Goal: Navigation & Orientation: Find specific page/section

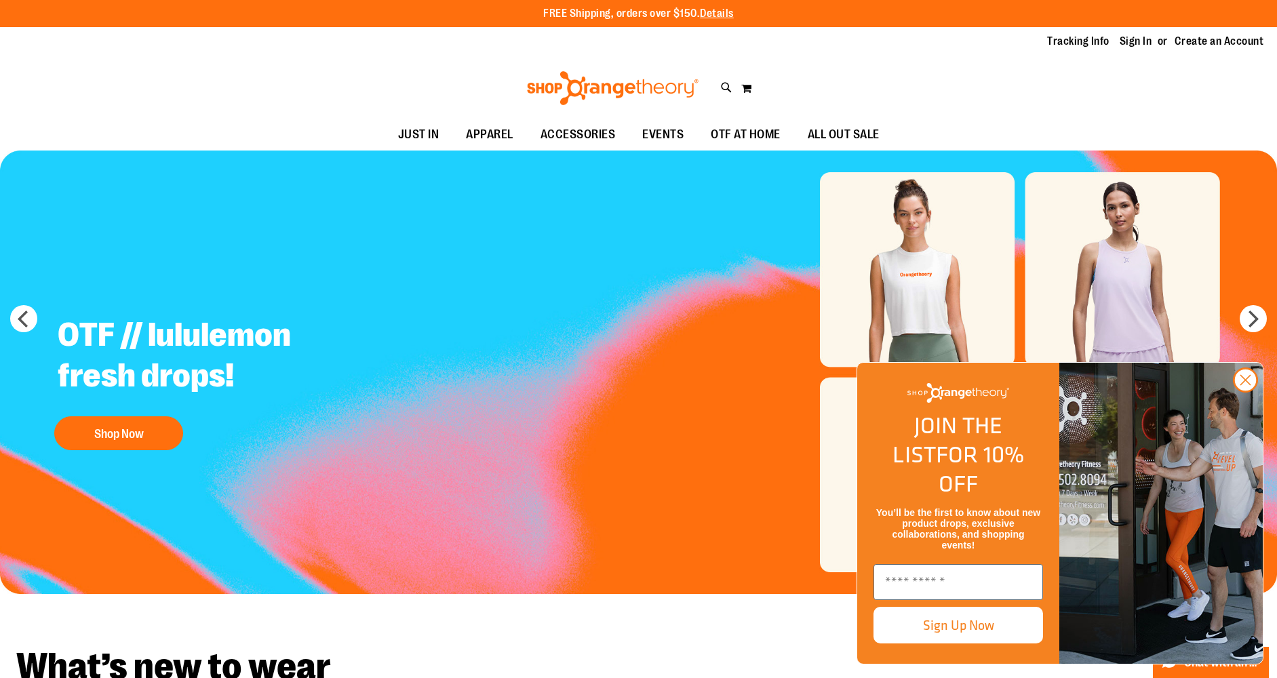
type input "**********"
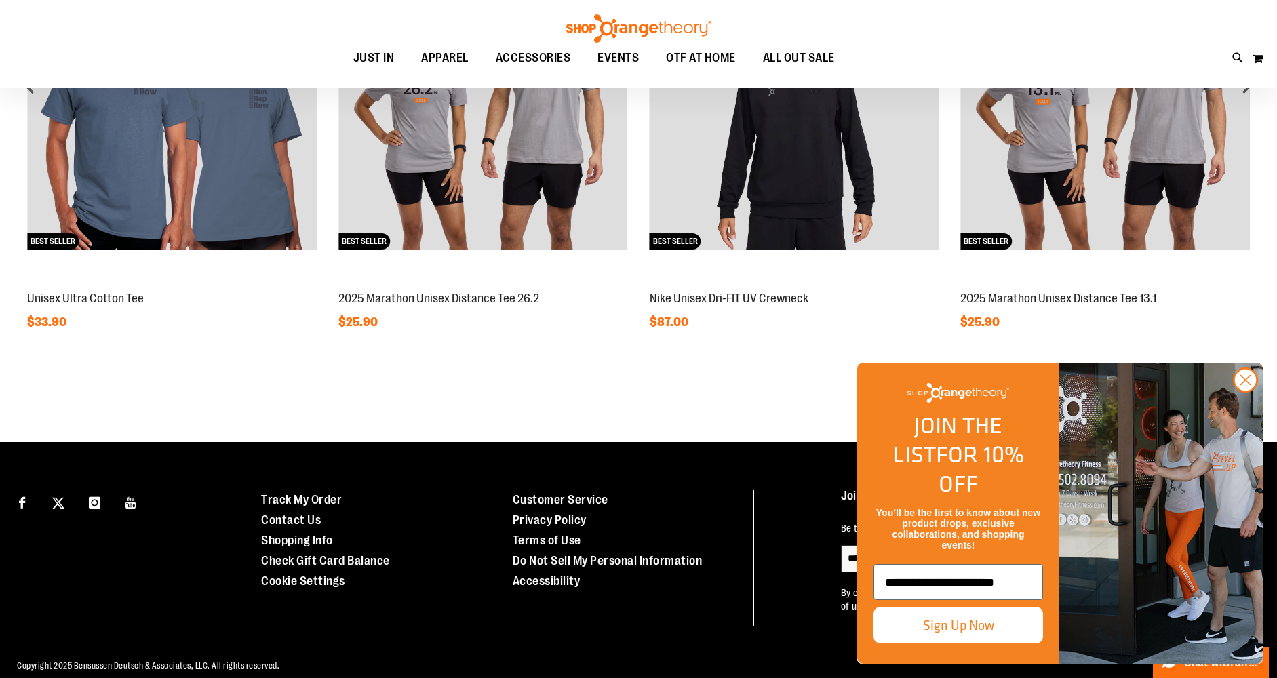
click at [658, 356] on div "Featured Items NEW BEST SELLER 2025 Marathon Unisex Distance Tee 13.1 $25.90 NEW" at bounding box center [638, 101] width 1277 height 545
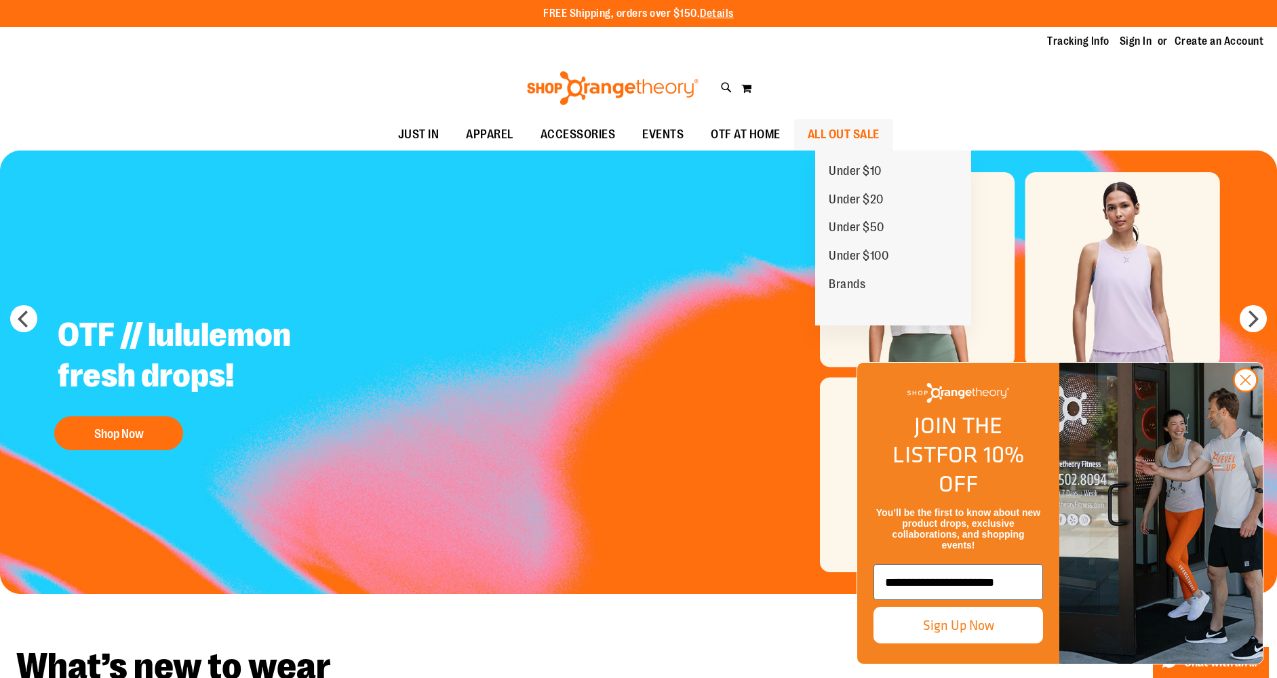
click at [839, 134] on span "ALL OUT SALE" at bounding box center [844, 134] width 72 height 31
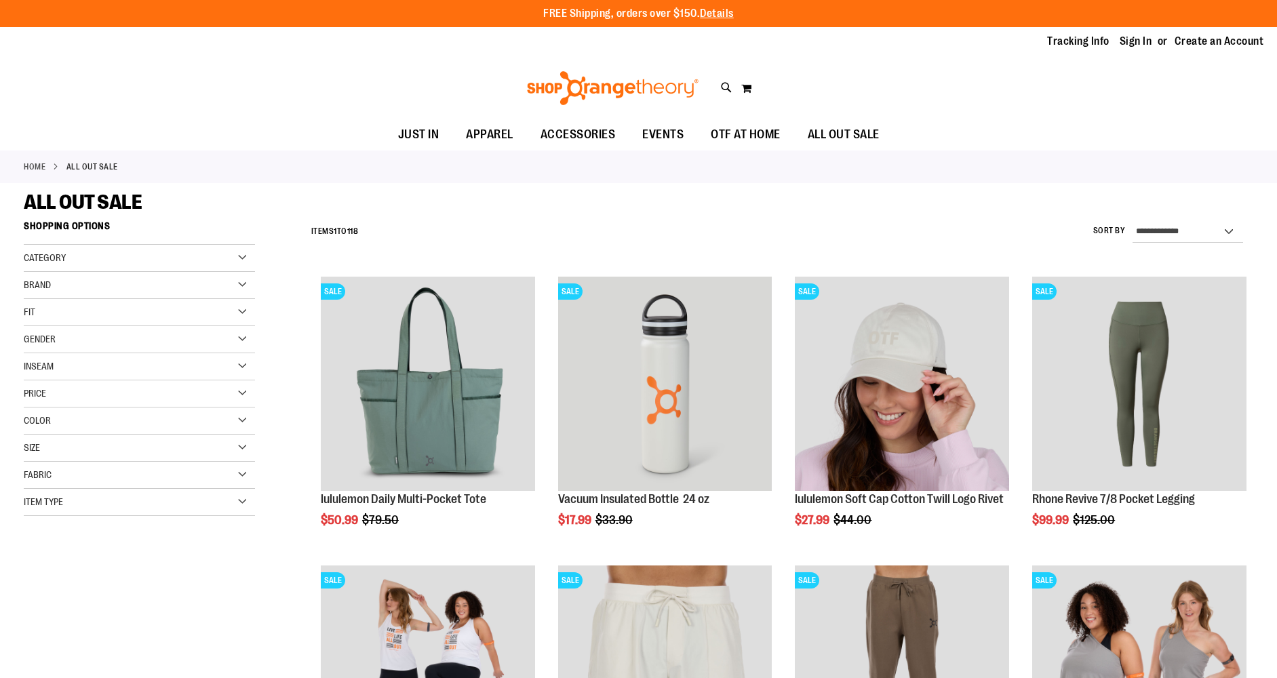
type input "**********"
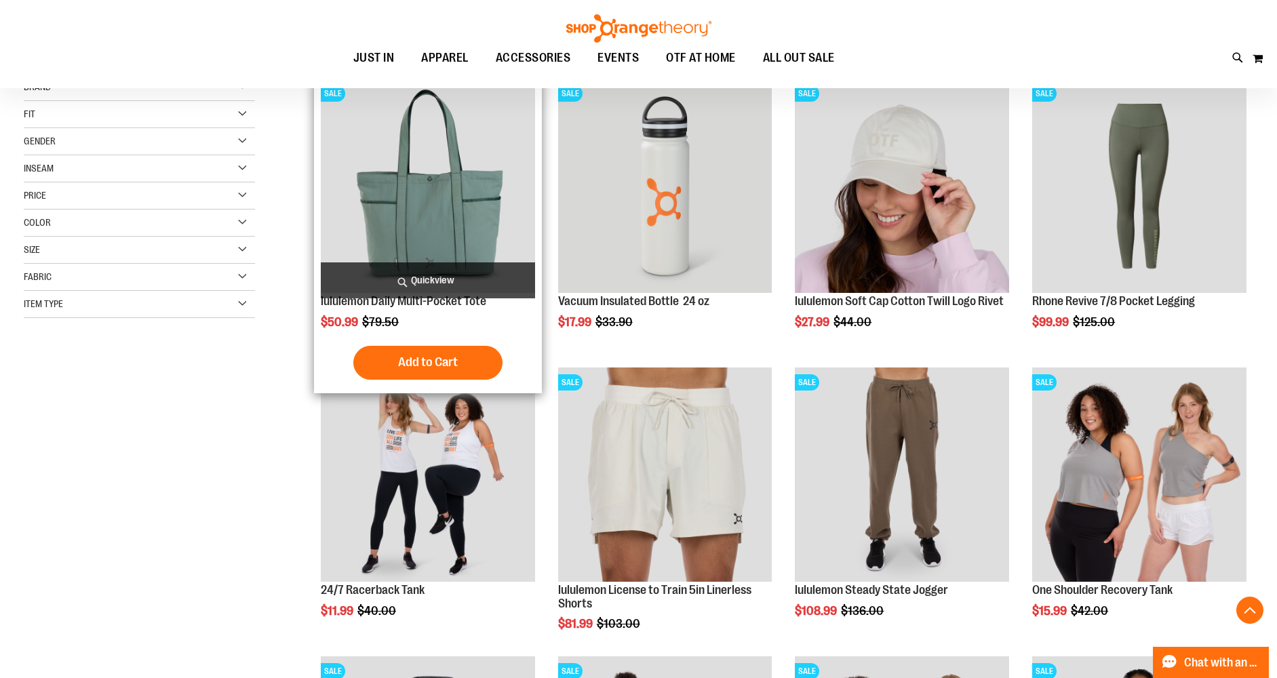
scroll to position [220, 0]
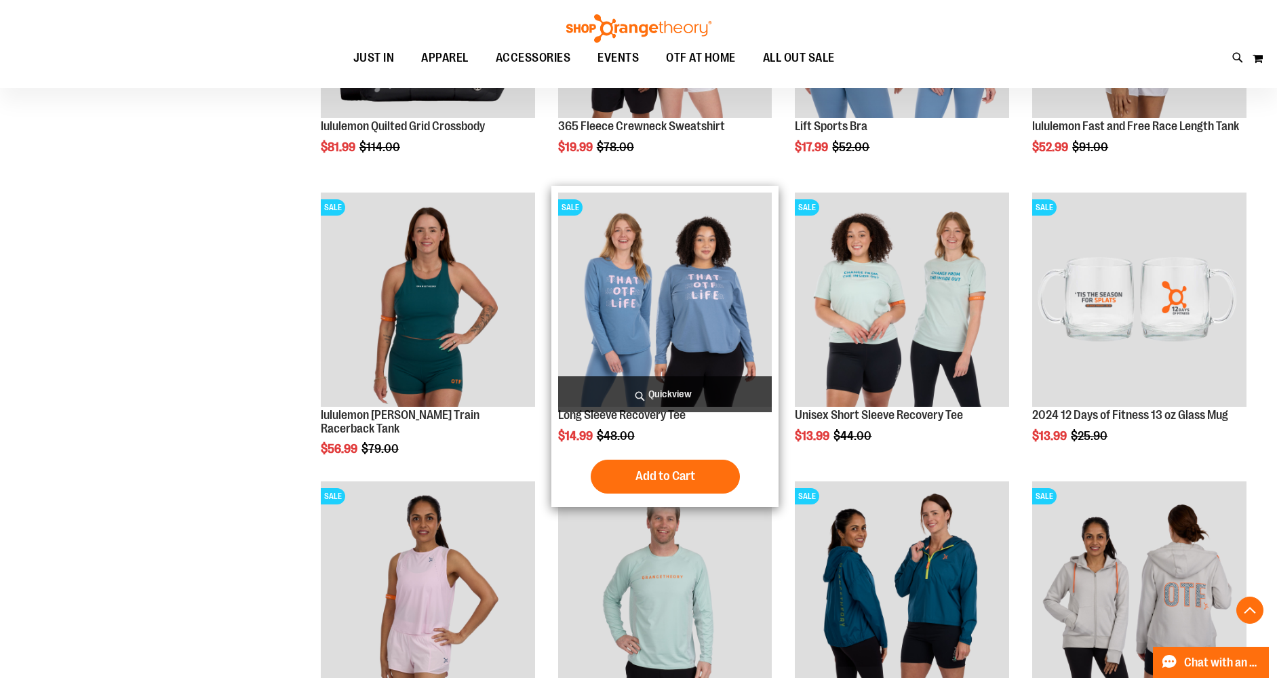
scroll to position [993, 0]
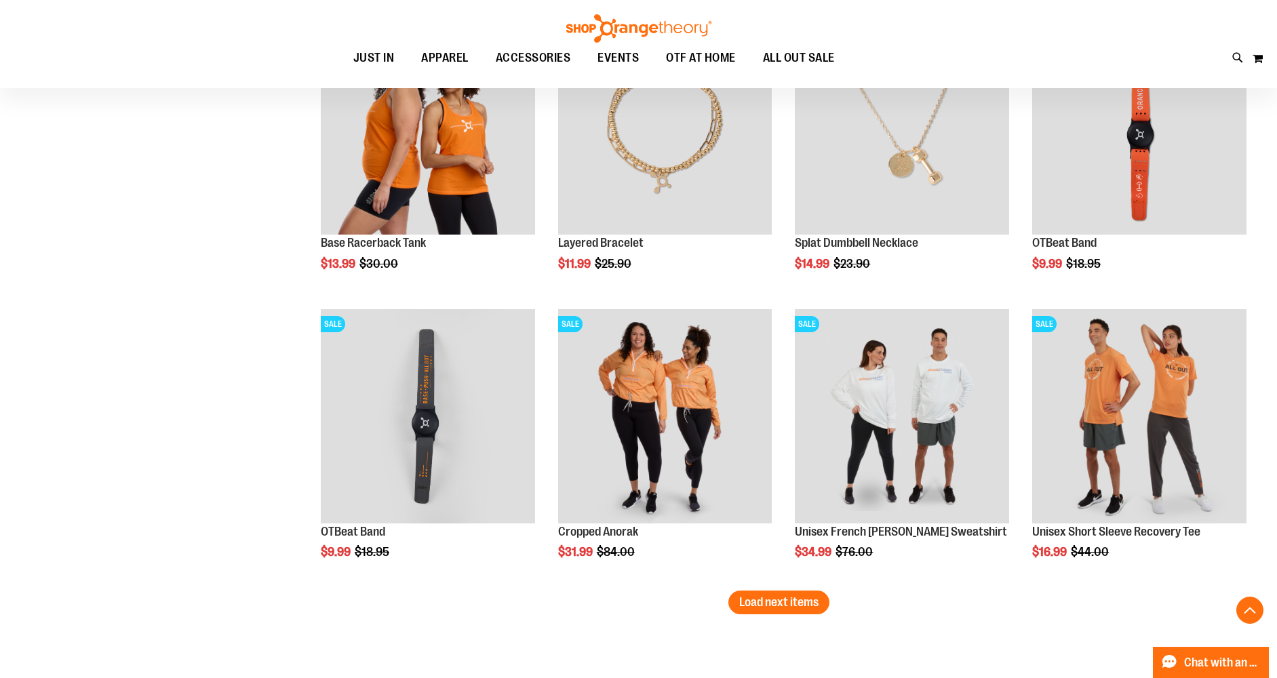
scroll to position [2319, 0]
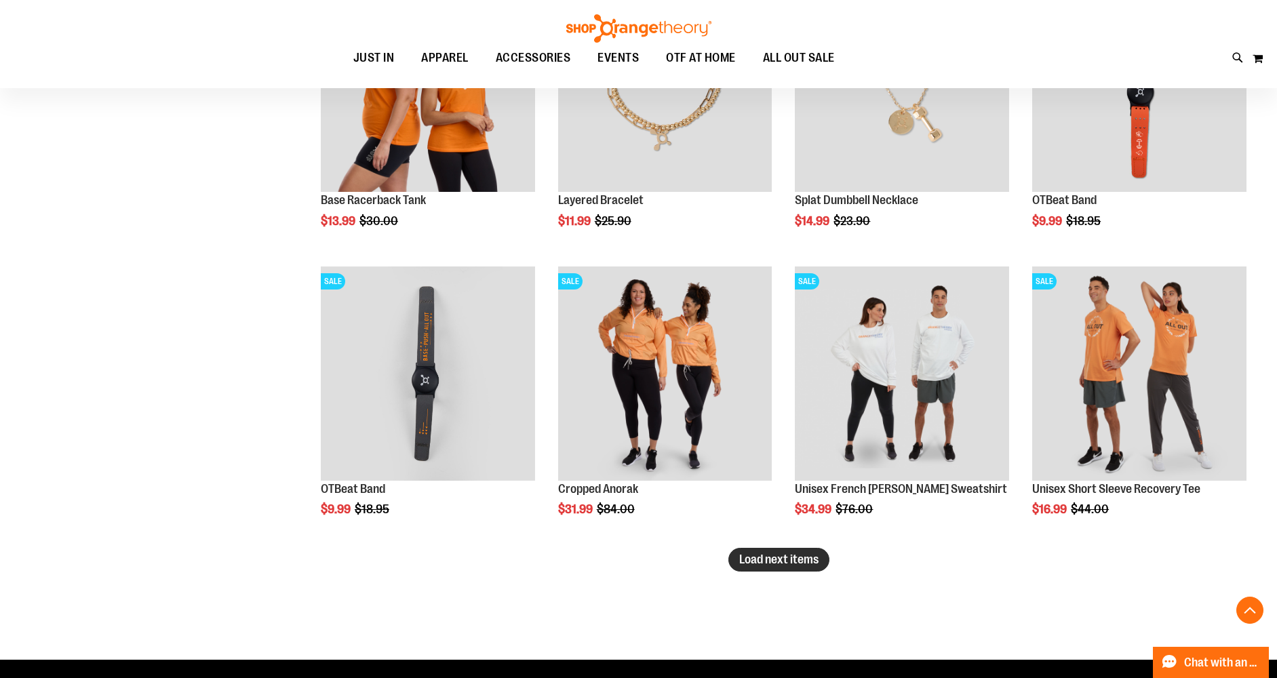
click at [760, 562] on span "Load next items" at bounding box center [778, 560] width 79 height 14
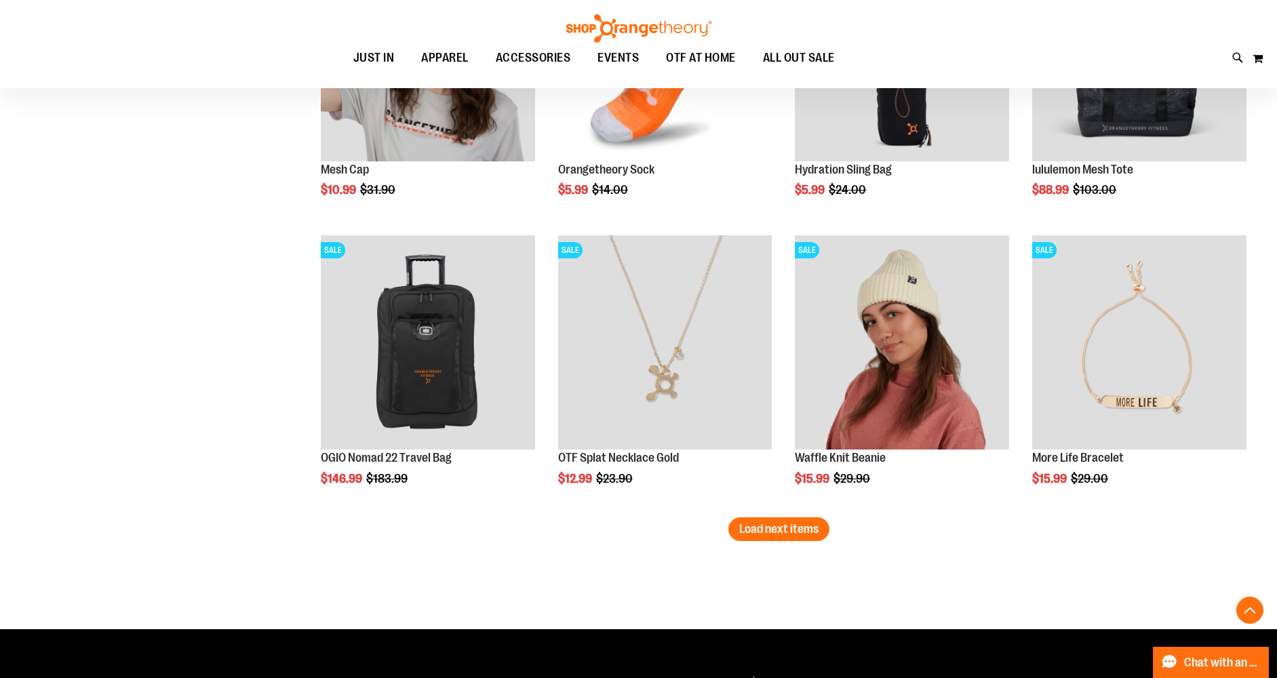
scroll to position [3219, 0]
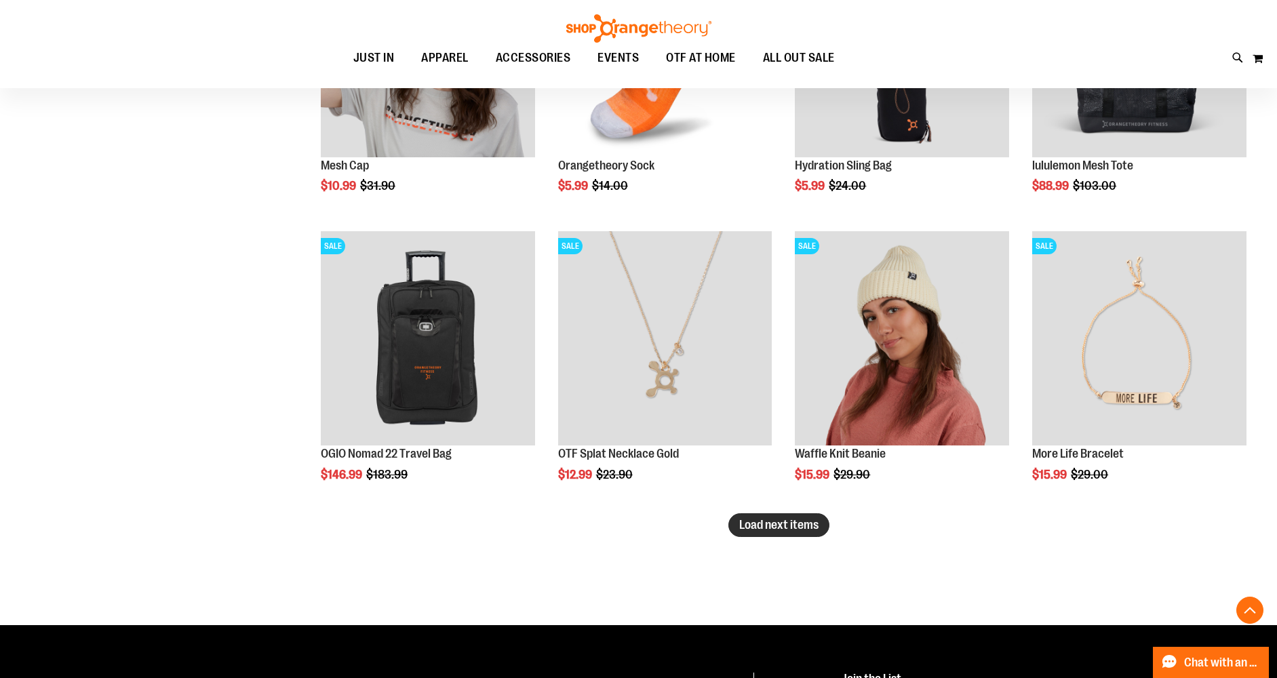
click at [771, 530] on span "Load next items" at bounding box center [778, 525] width 79 height 14
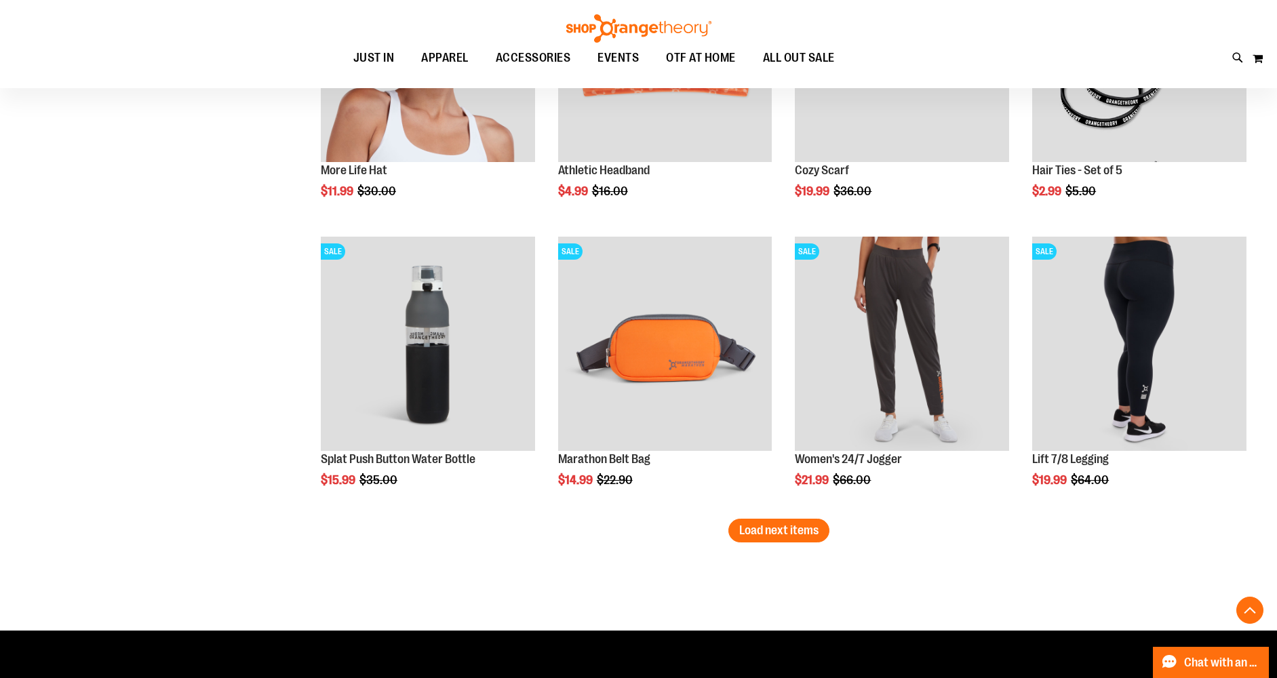
scroll to position [4090, 0]
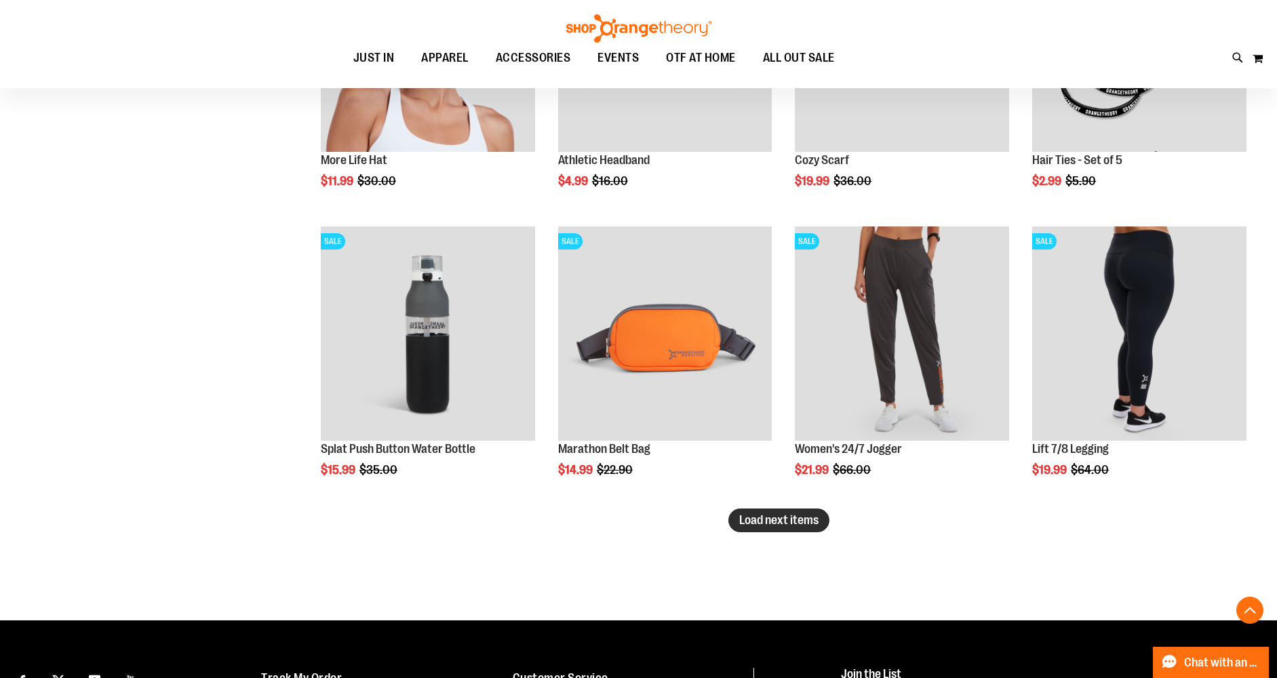
click at [775, 518] on span "Load next items" at bounding box center [778, 520] width 79 height 14
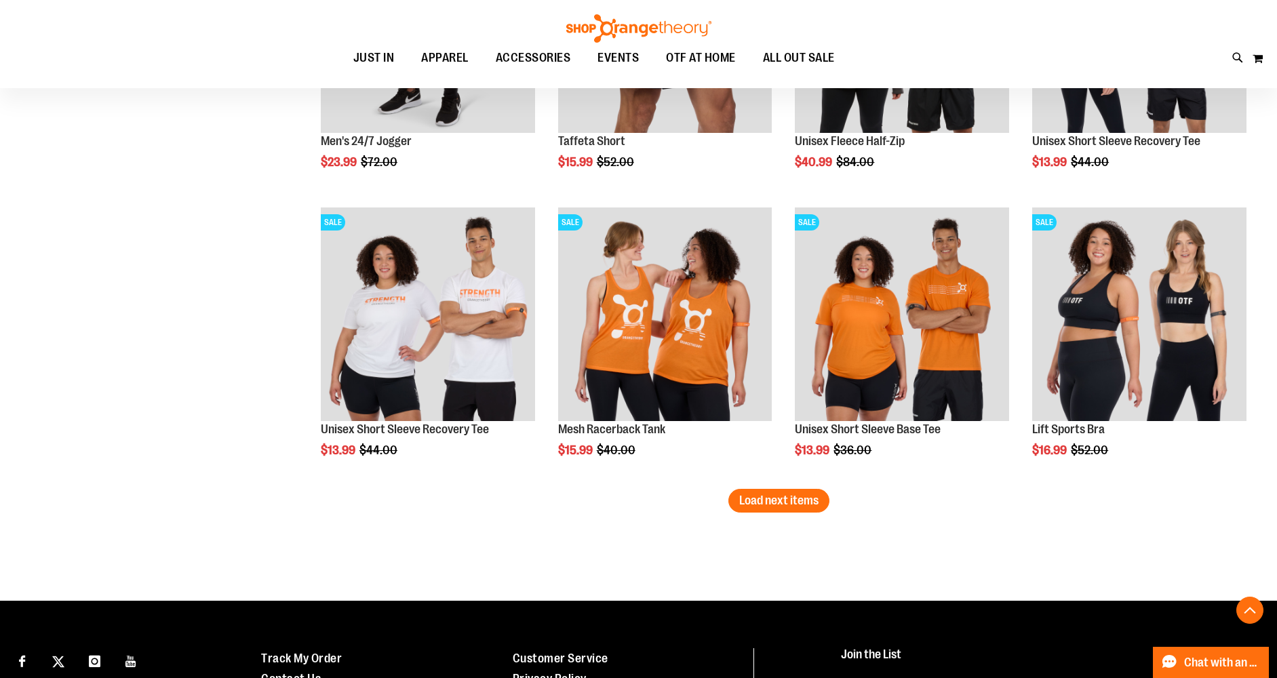
scroll to position [4988, 0]
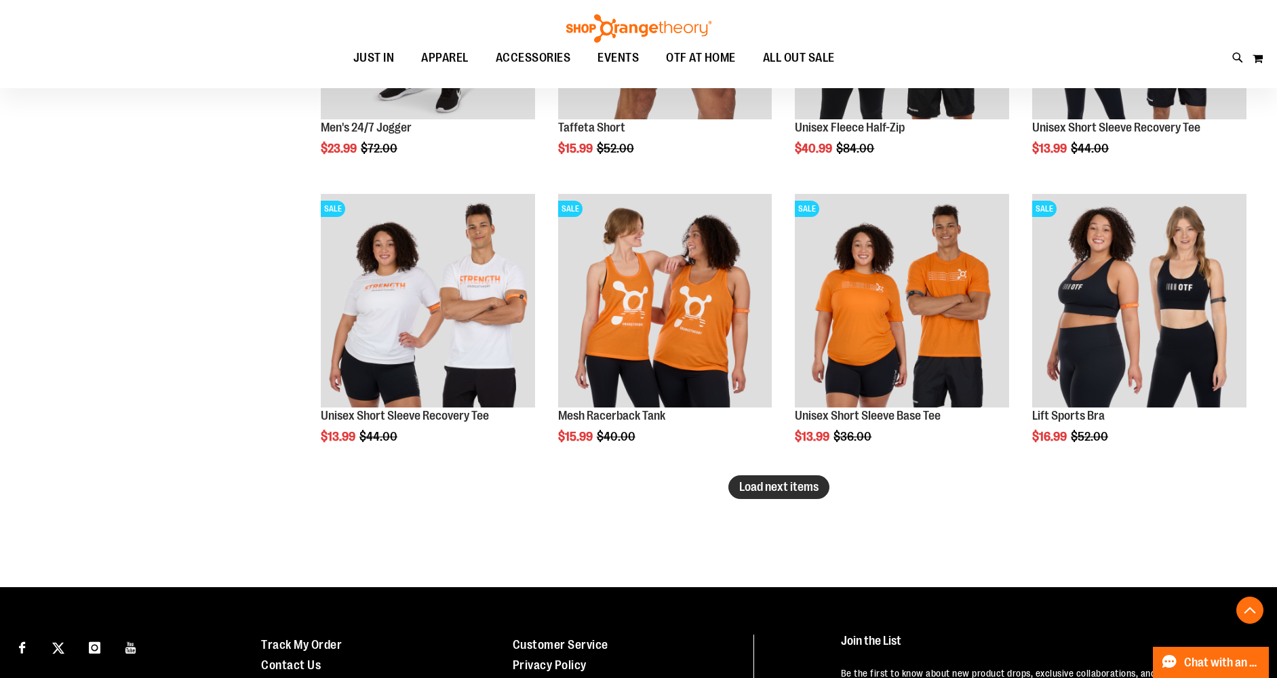
click at [794, 486] on span "Load next items" at bounding box center [778, 487] width 79 height 14
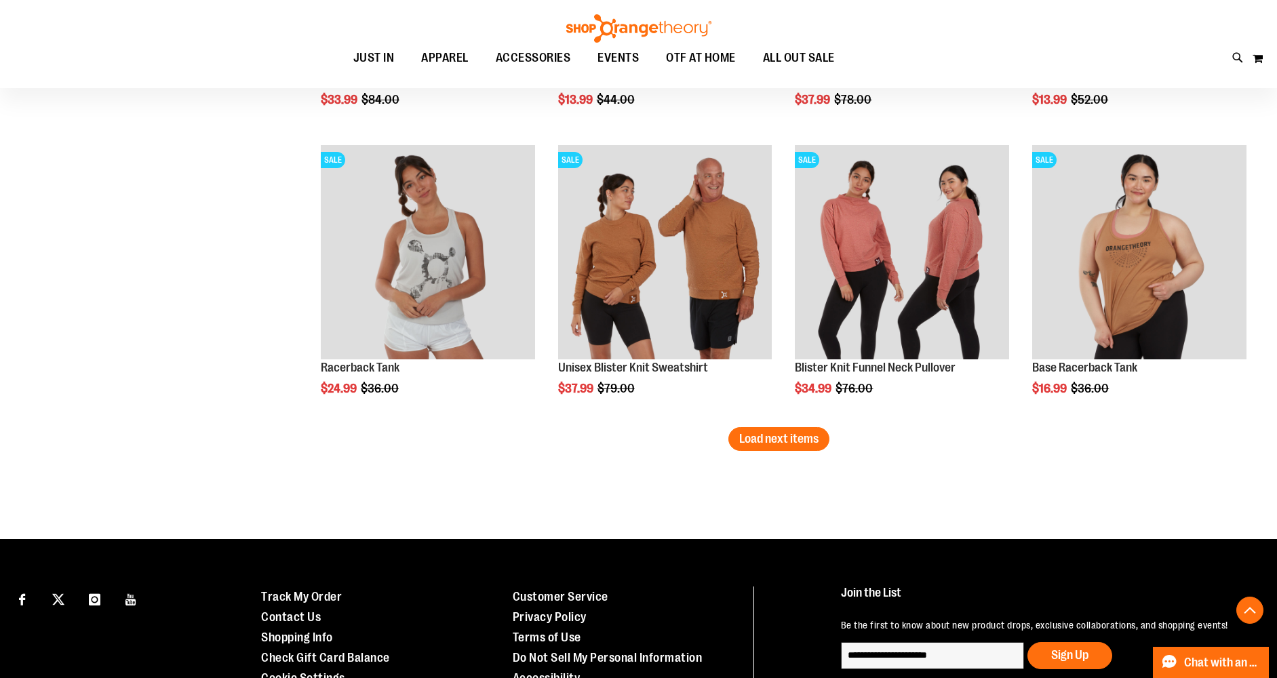
scroll to position [5911, 0]
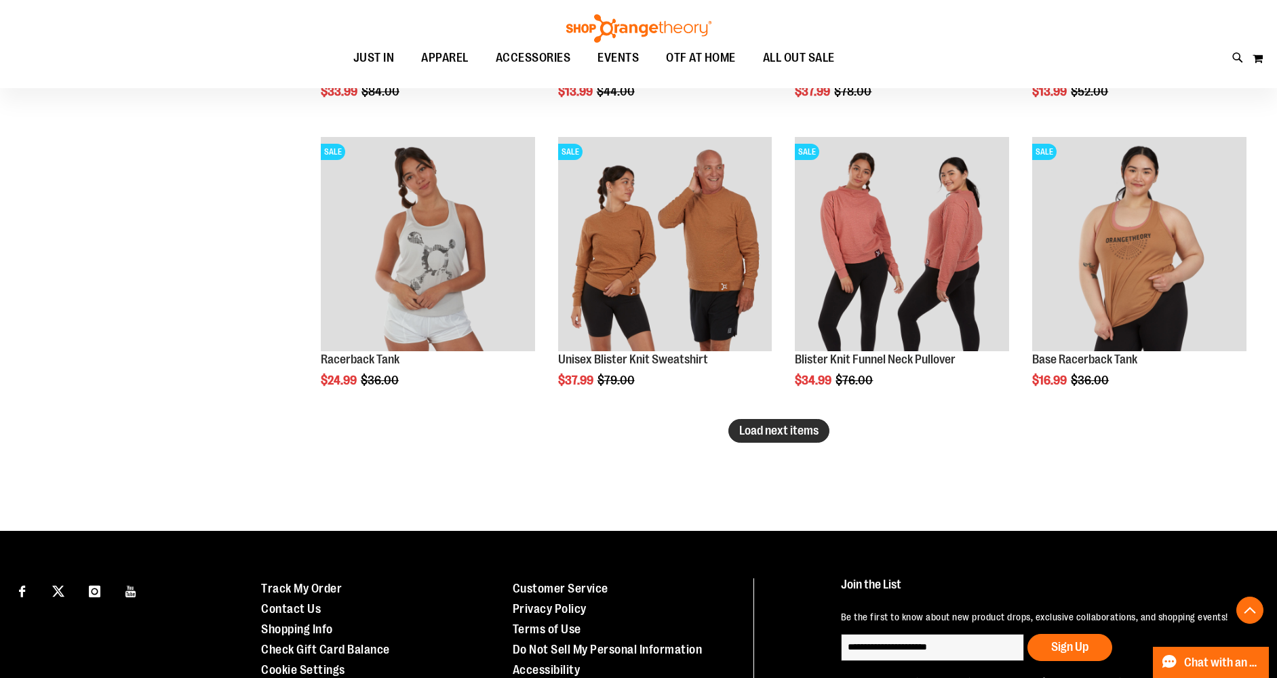
click at [756, 437] on button "Load next items" at bounding box center [778, 431] width 101 height 24
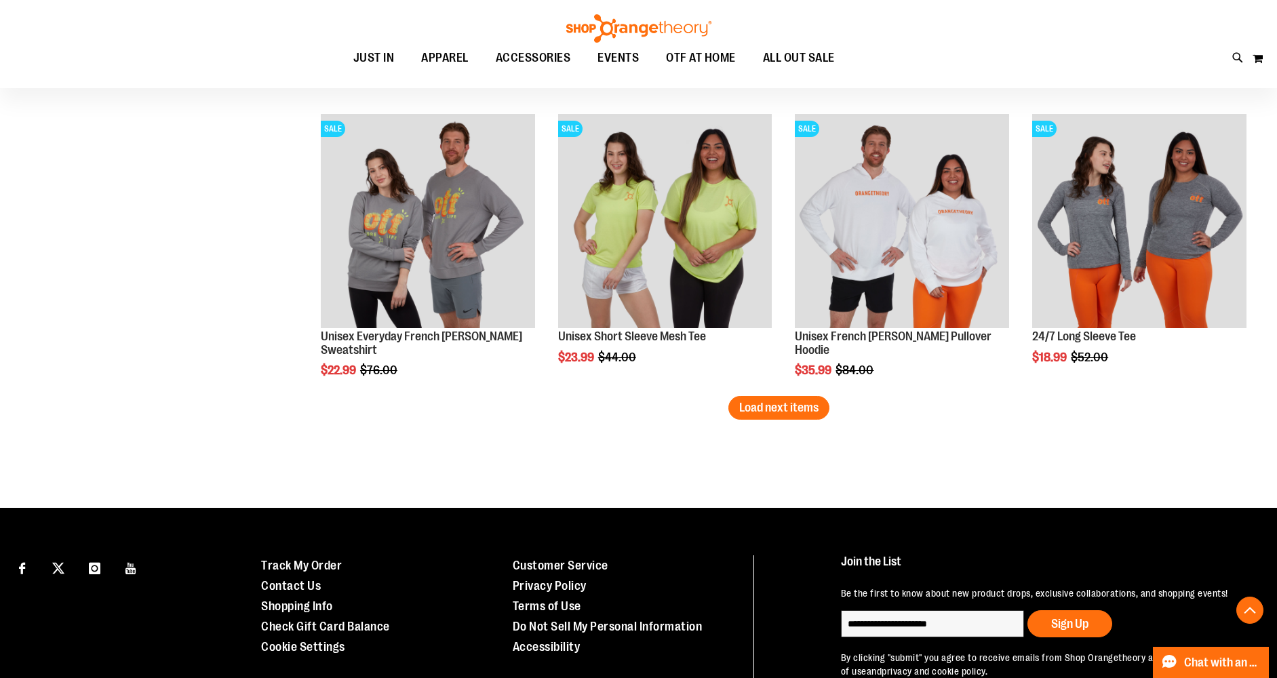
scroll to position [6804, 0]
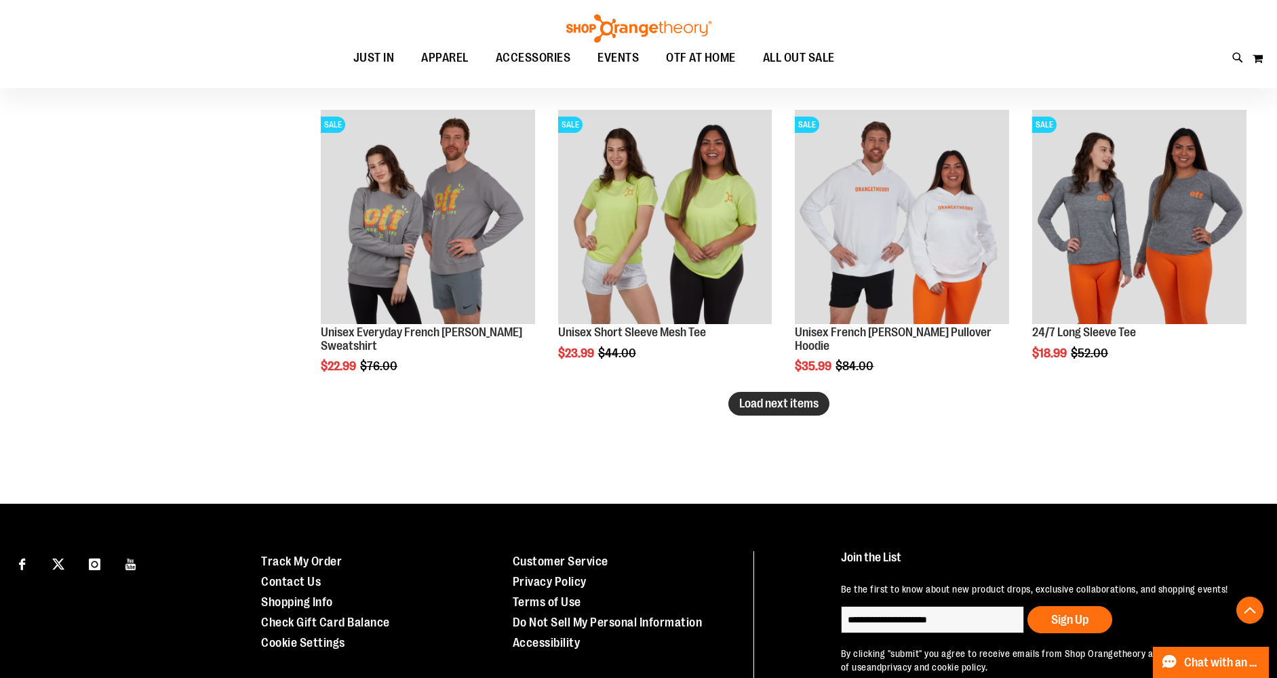
click at [784, 399] on span "Load next items" at bounding box center [778, 404] width 79 height 14
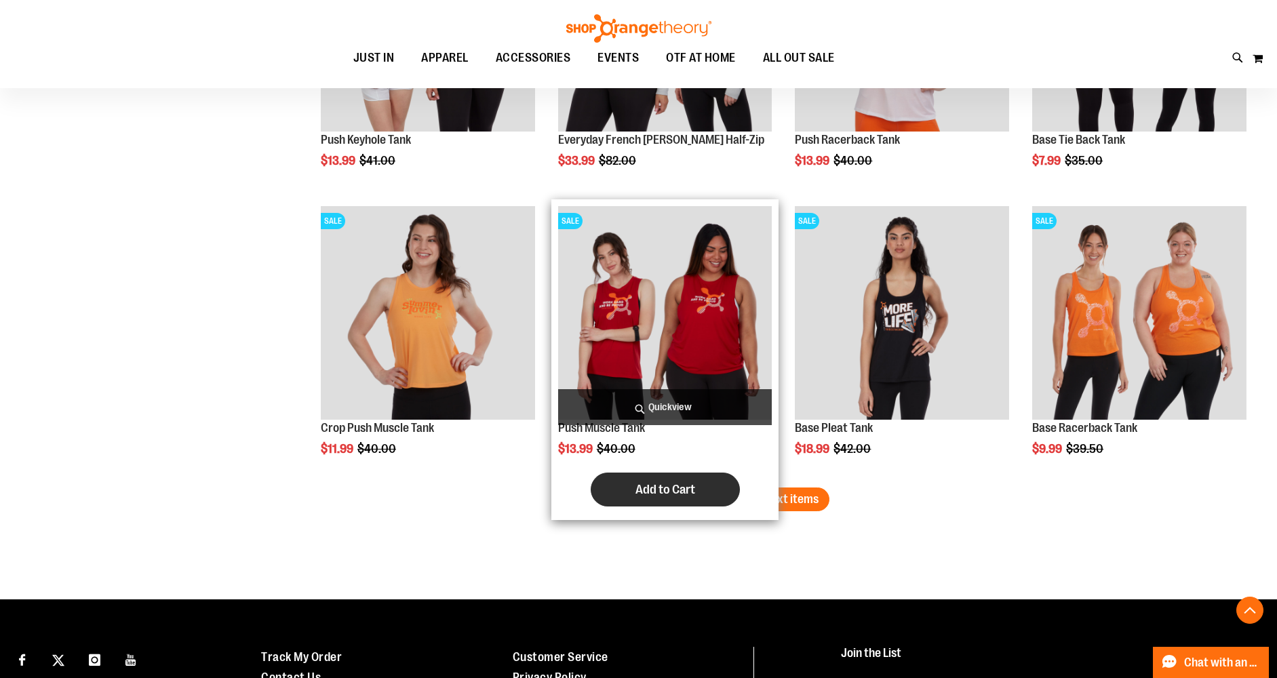
scroll to position [7582, 0]
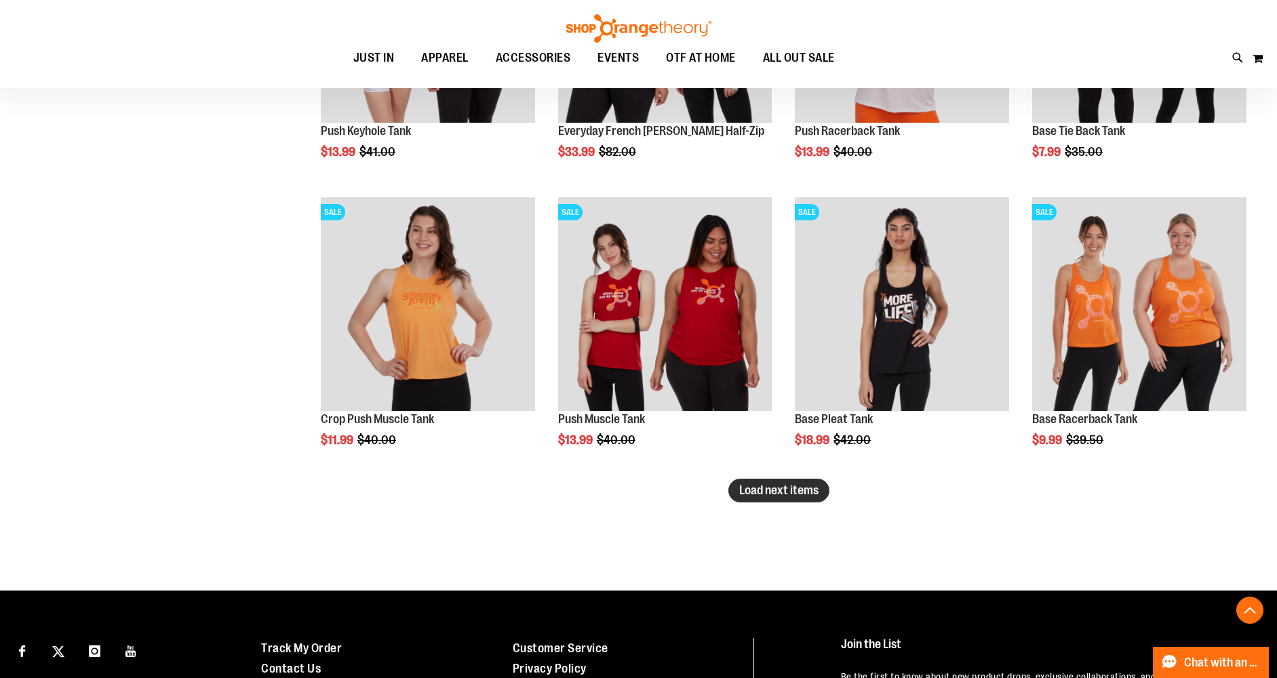
click at [791, 490] on span "Load next items" at bounding box center [778, 491] width 79 height 14
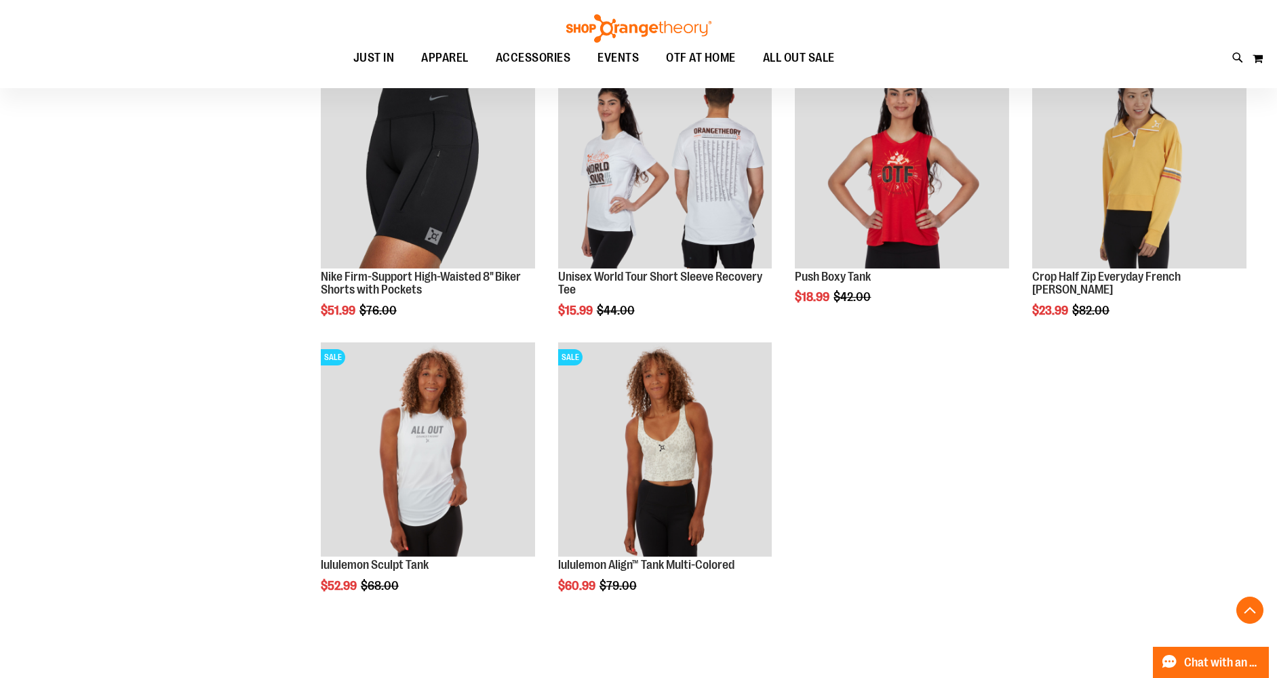
scroll to position [8392, 0]
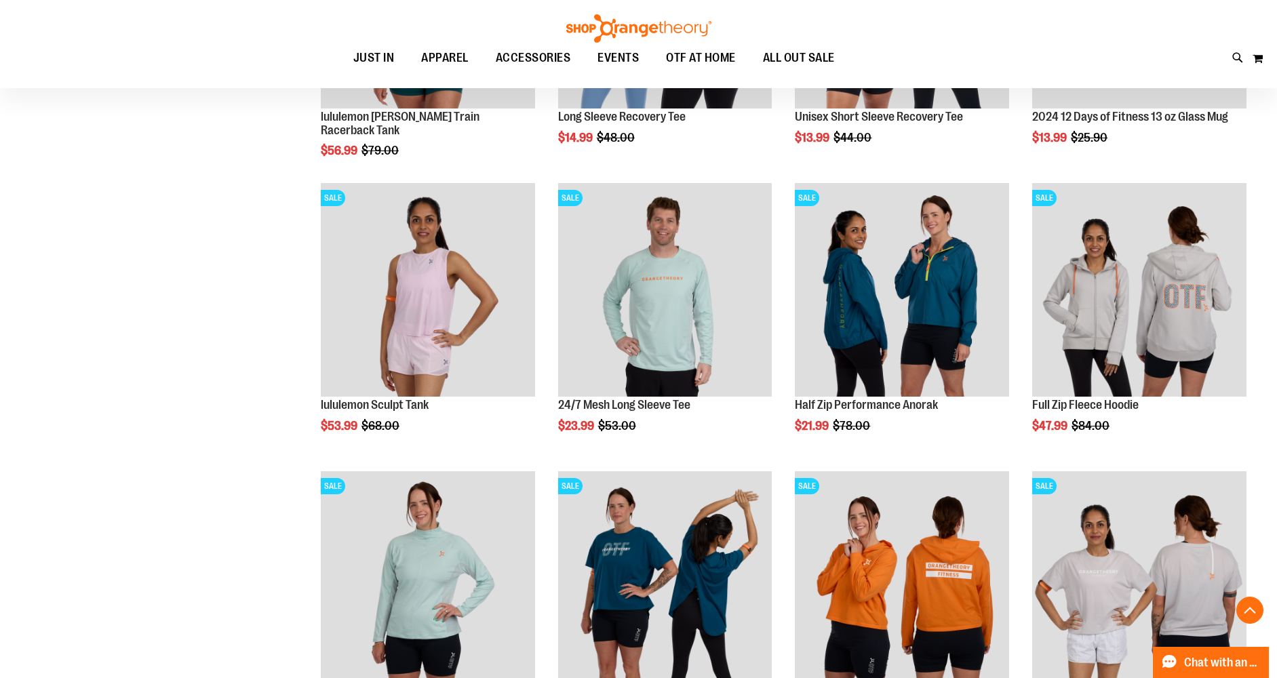
scroll to position [1087, 0]
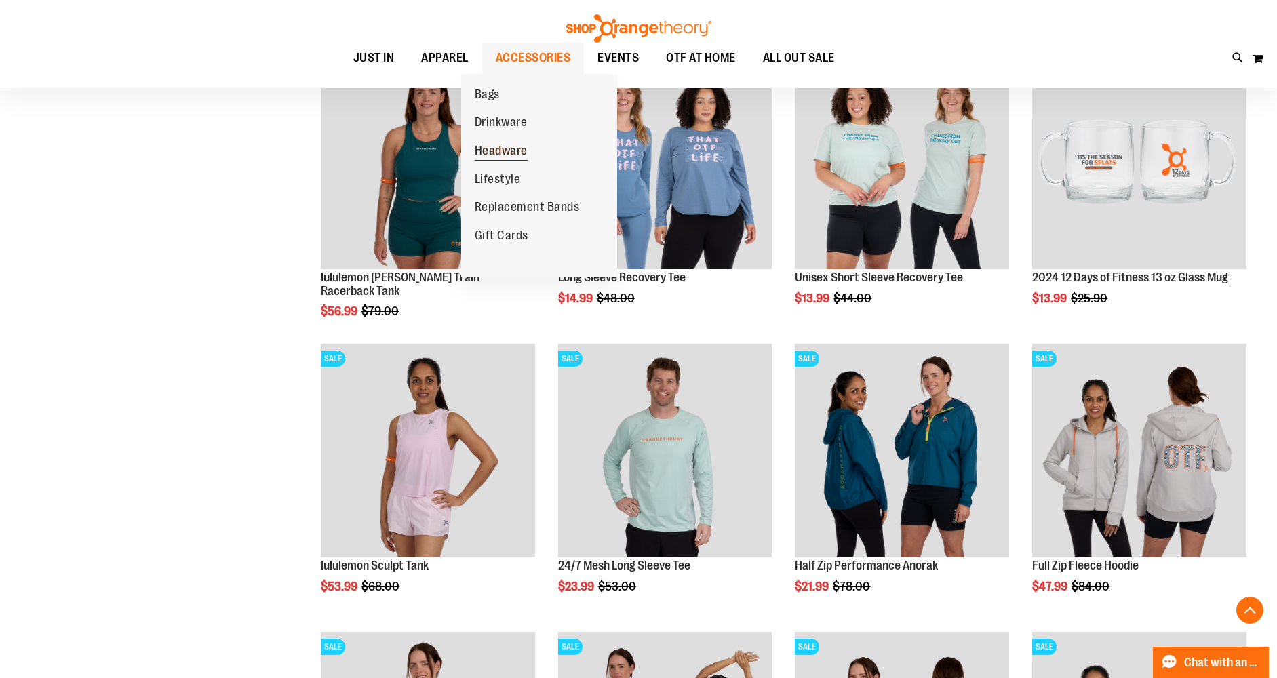
click at [508, 151] on span "Headware" at bounding box center [501, 152] width 53 height 17
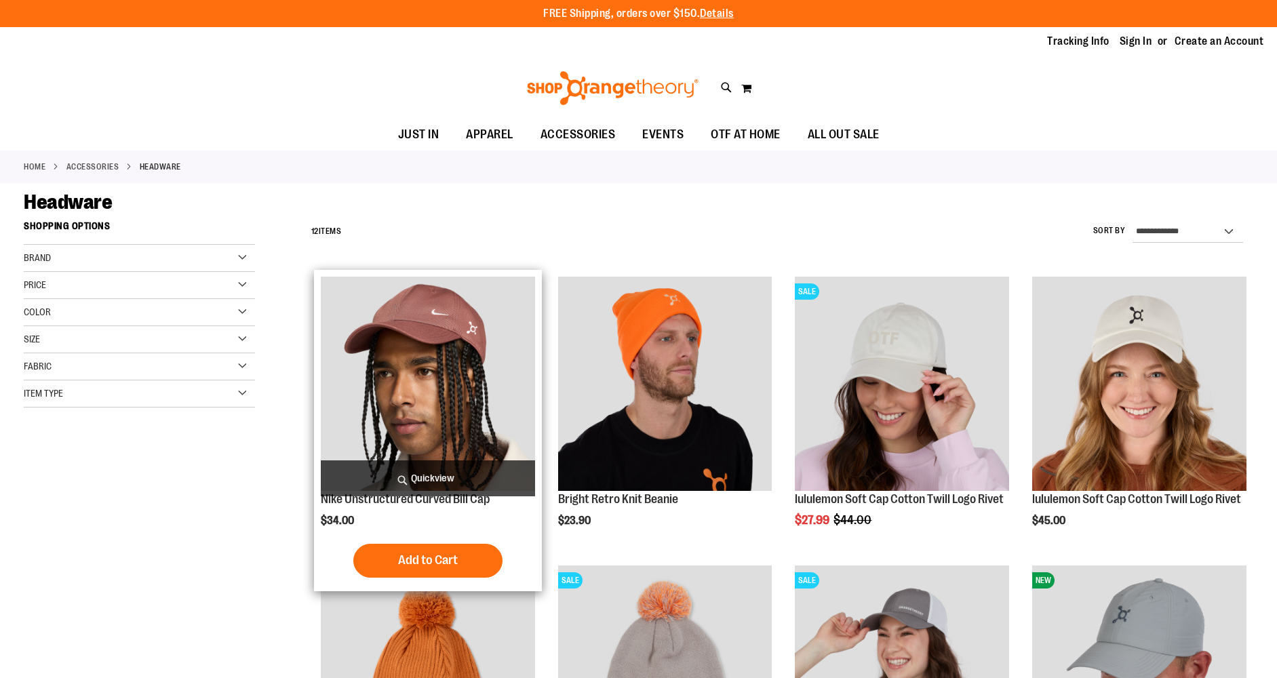
type input "**********"
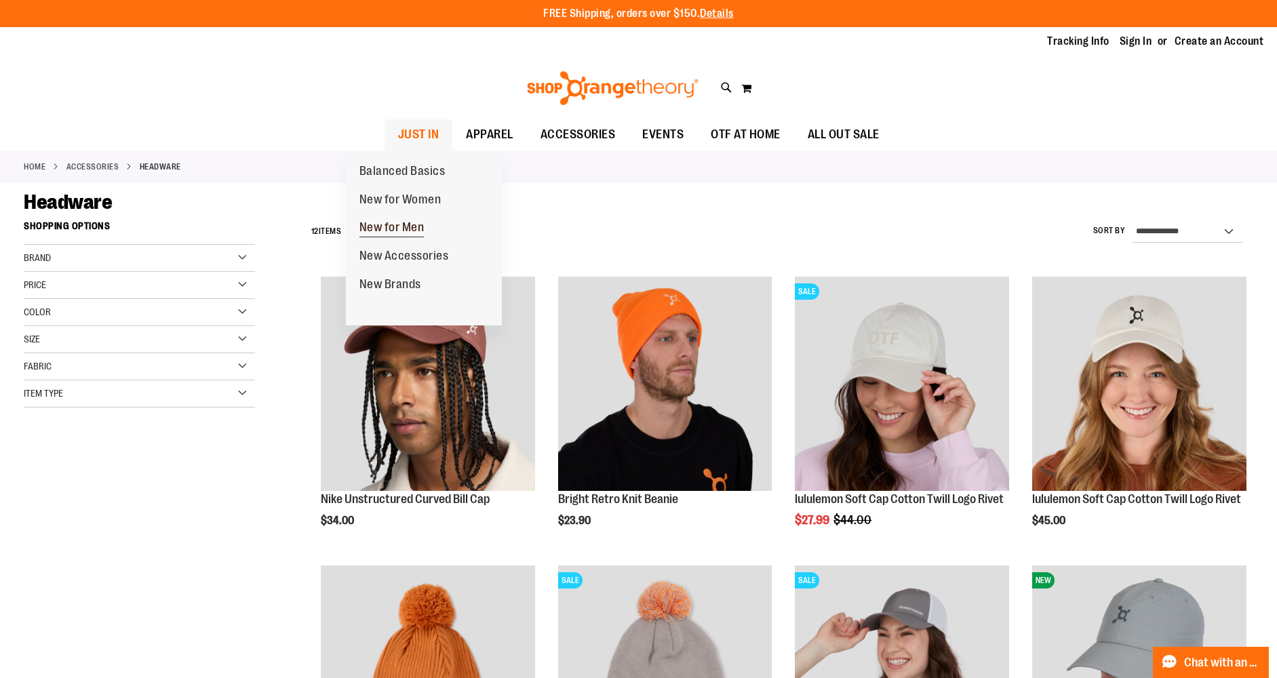
click at [395, 225] on span "New for Men" at bounding box center [391, 228] width 65 height 17
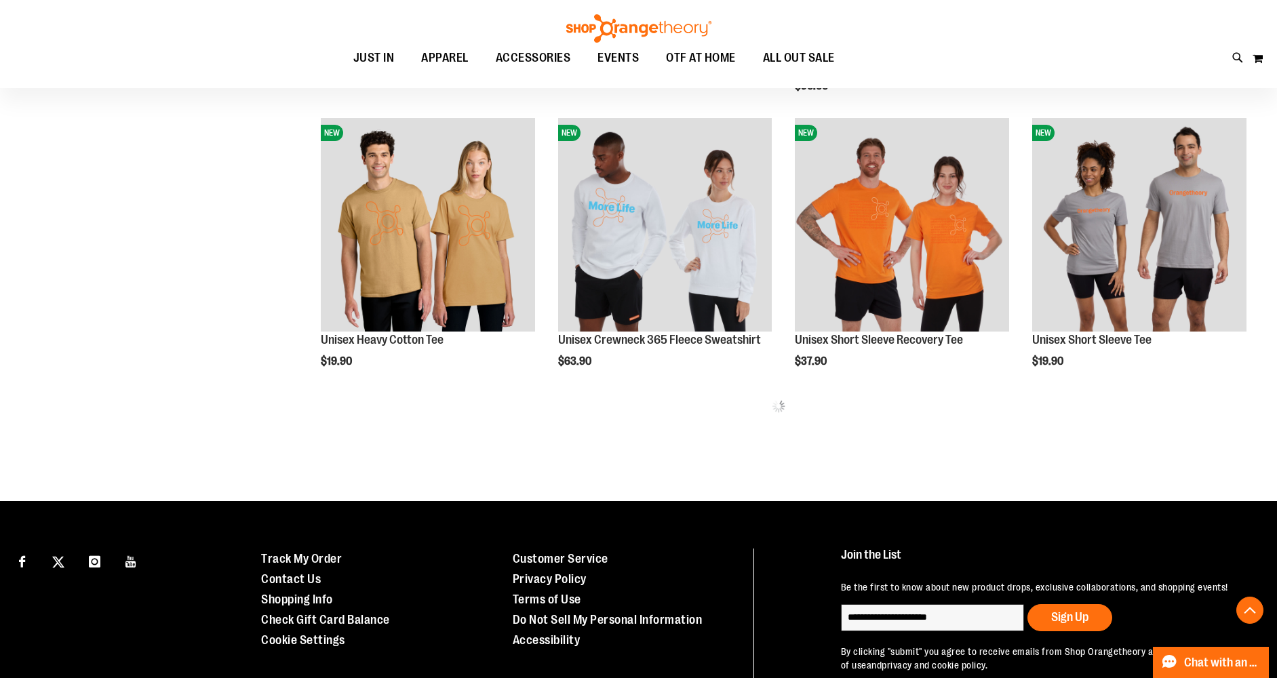
scroll to position [669, 0]
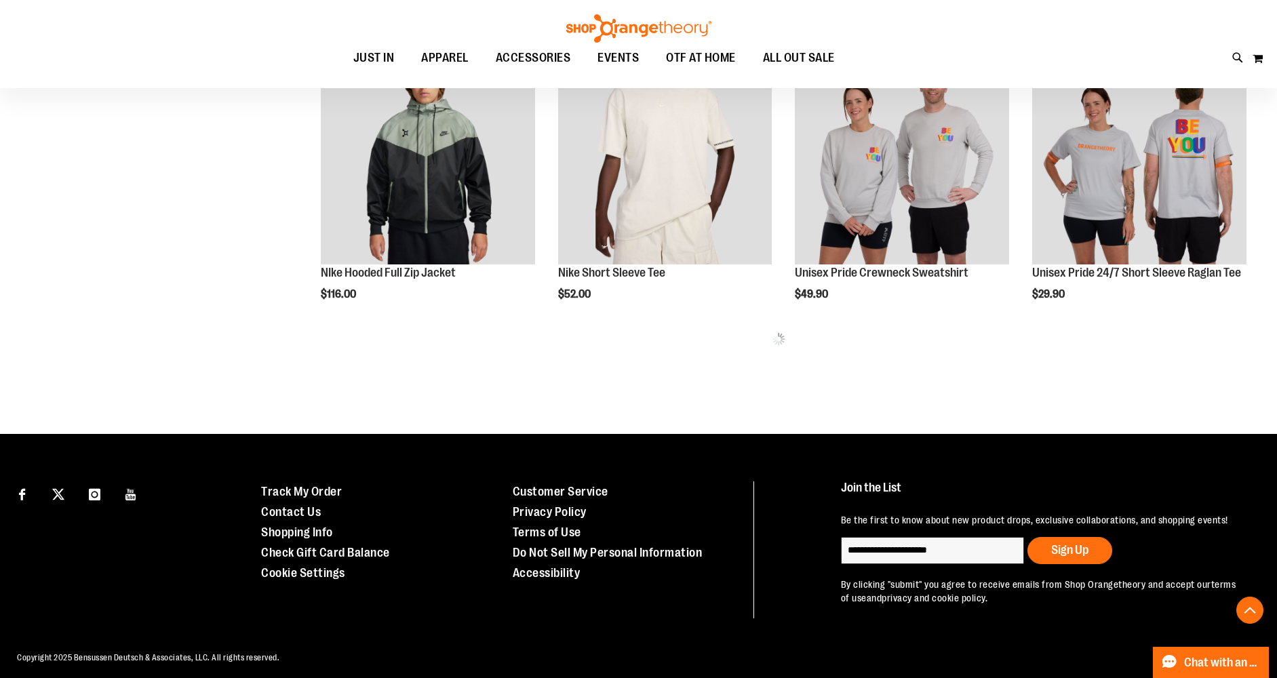
scroll to position [1670, 0]
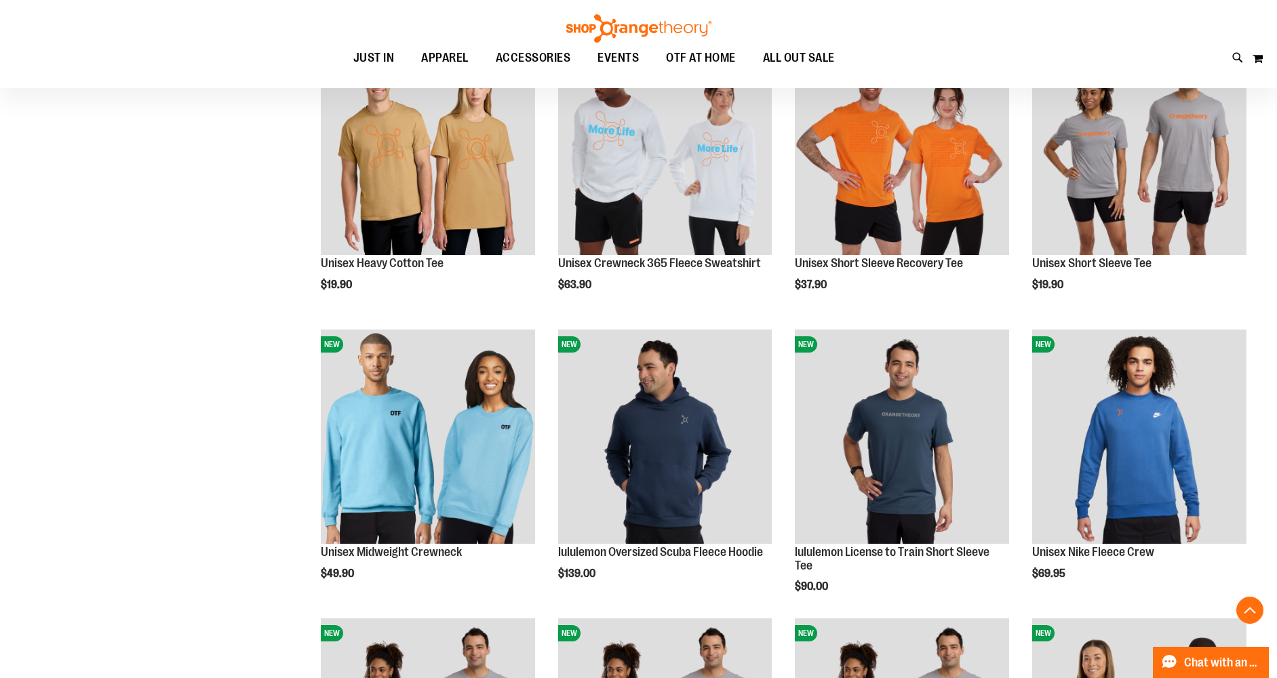
scroll to position [614, 0]
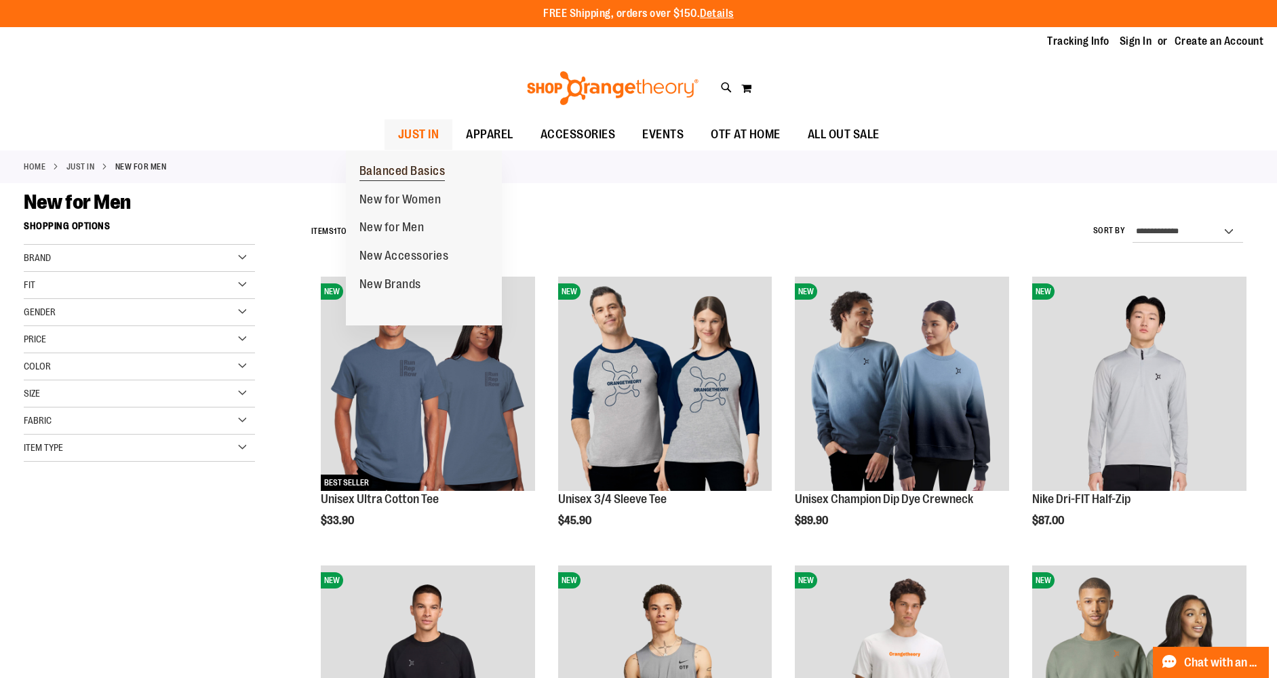
click at [406, 166] on span "Balanced Basics" at bounding box center [402, 172] width 86 height 17
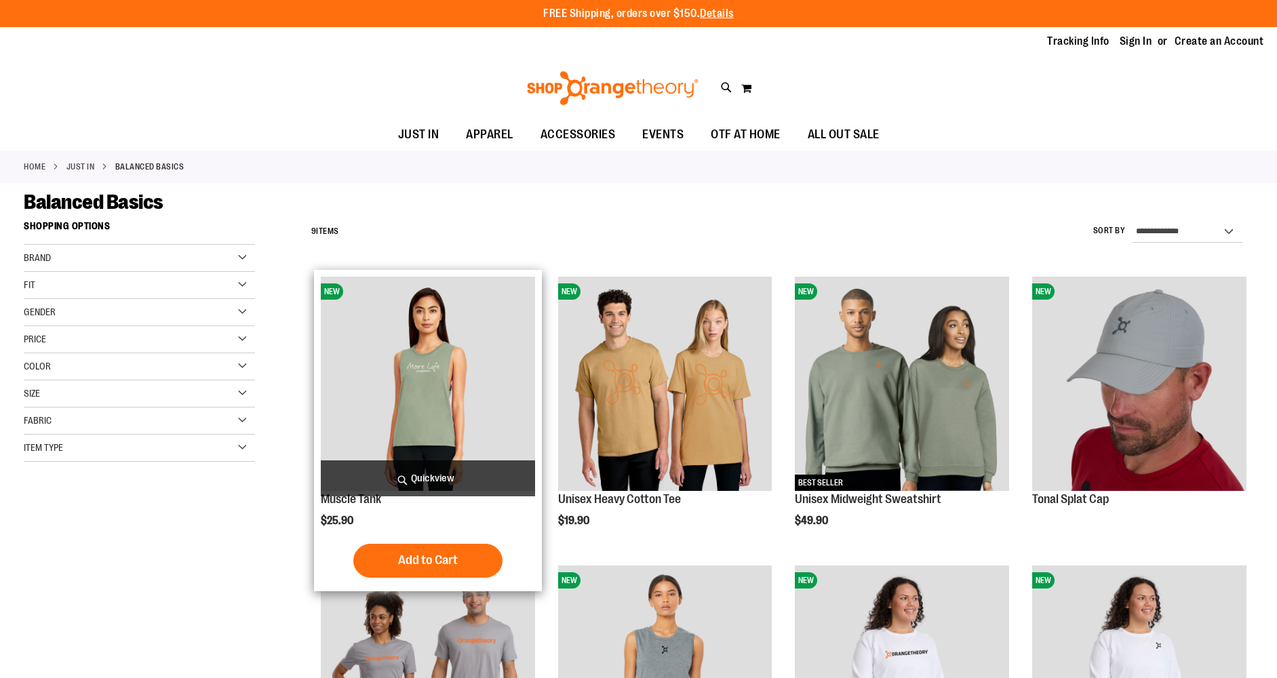
type input "**********"
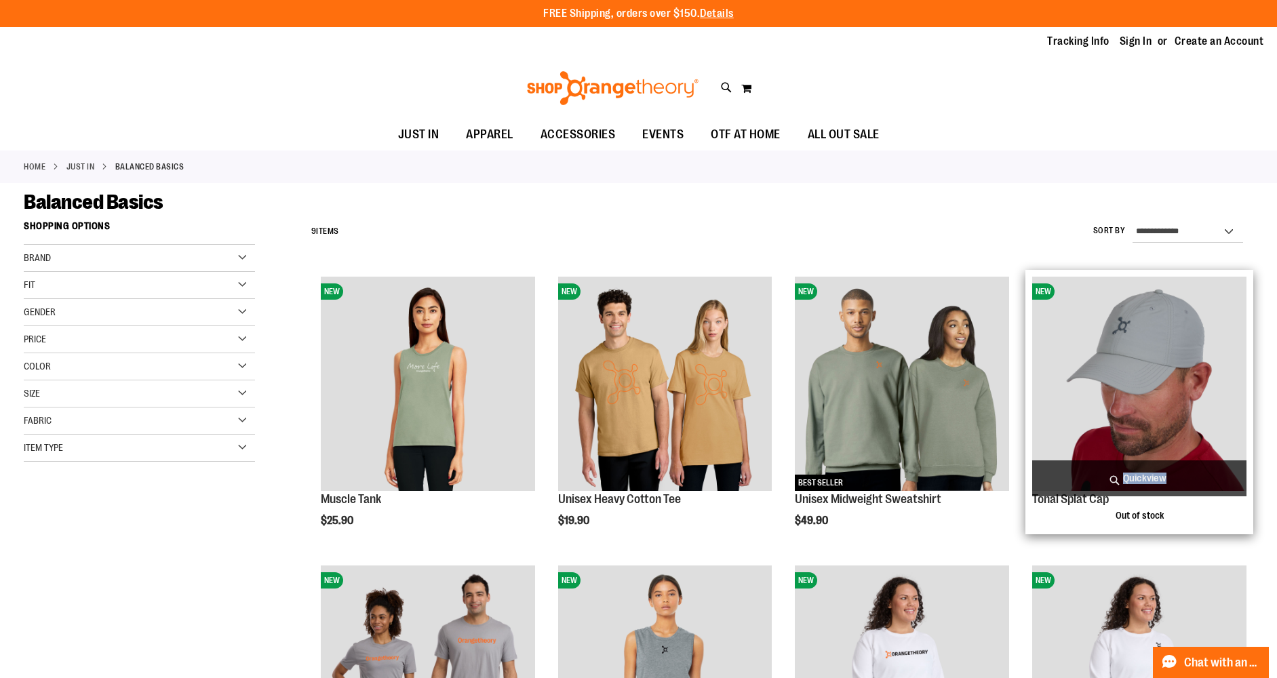
click at [1147, 478] on span "Quickview" at bounding box center [1139, 478] width 214 height 36
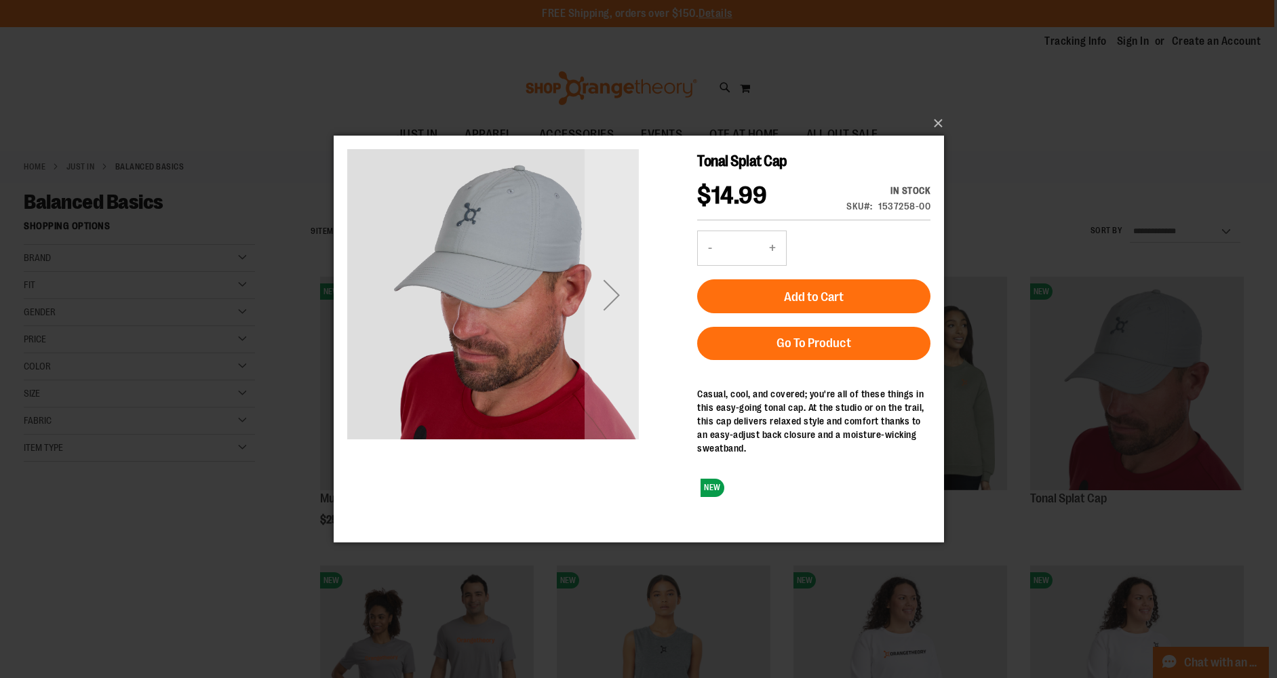
click at [983, 164] on div "×" at bounding box center [638, 339] width 1277 height 678
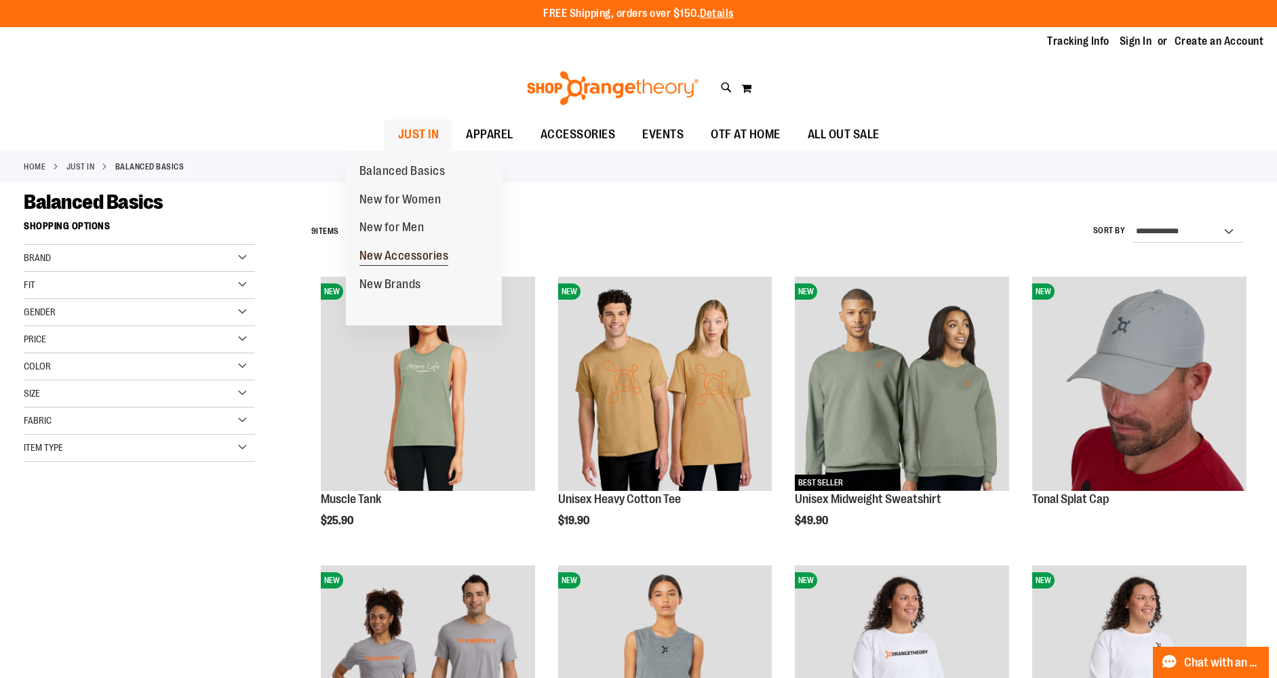
click at [406, 258] on span "New Accessories" at bounding box center [404, 257] width 90 height 17
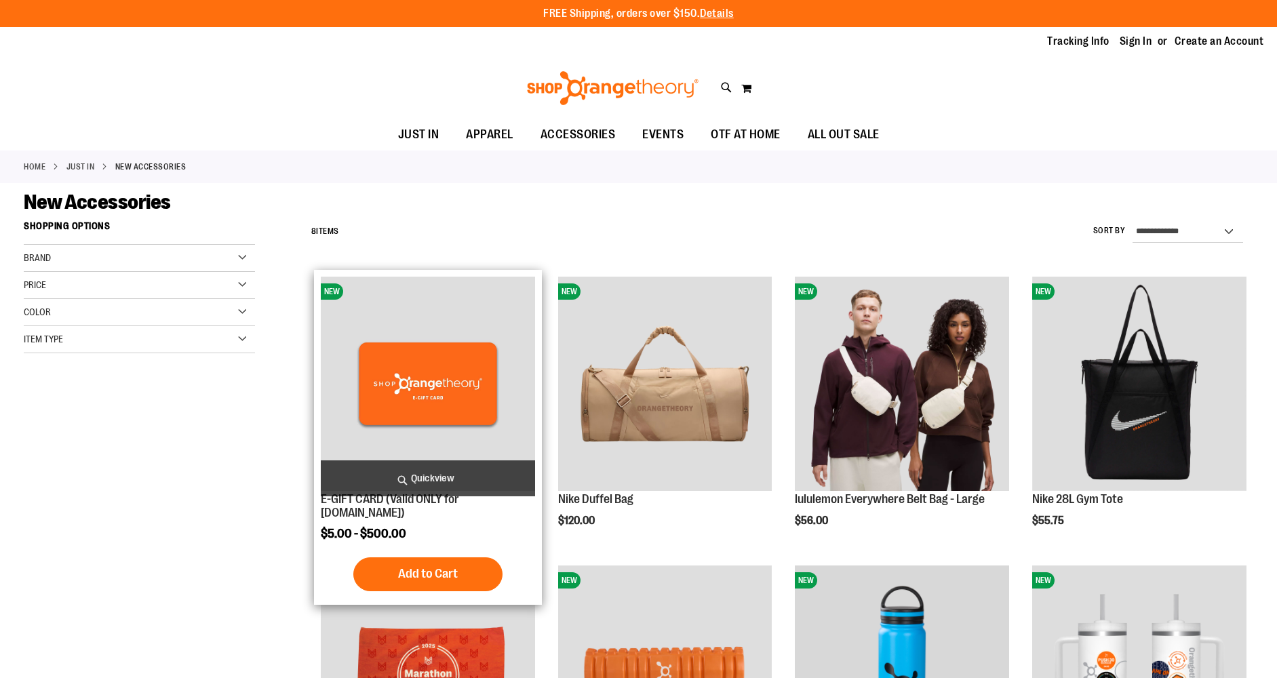
type input "**********"
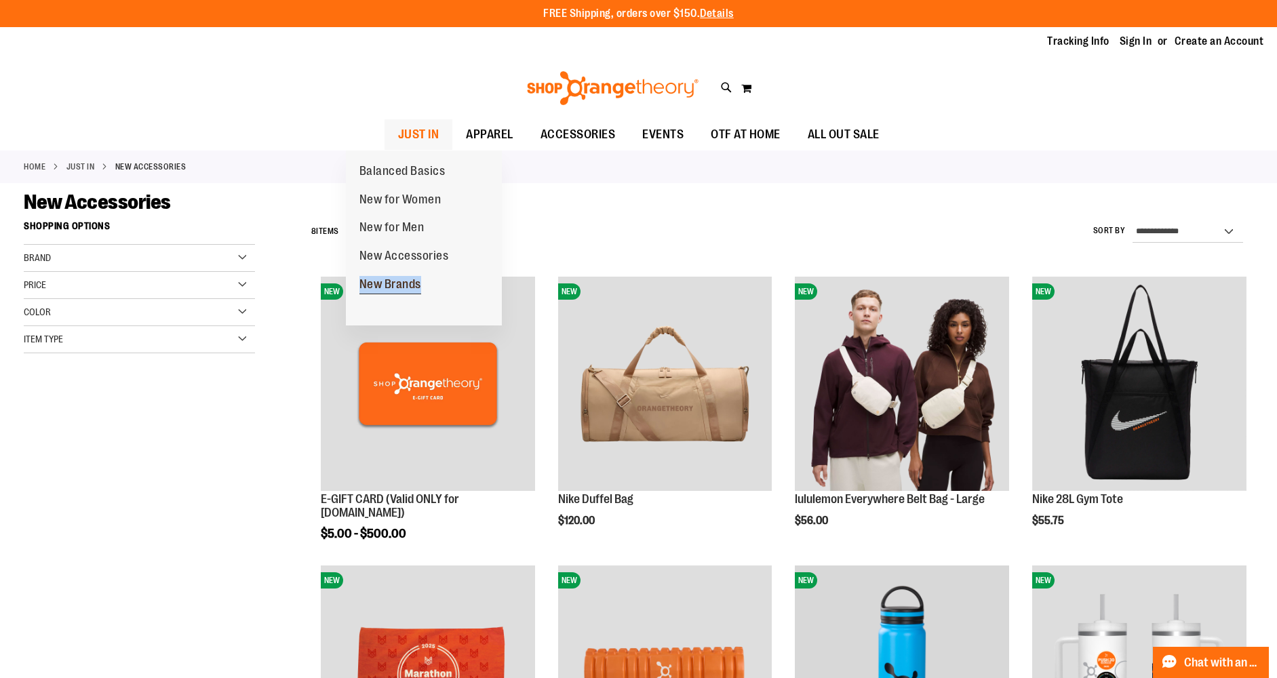
click at [386, 285] on span "New Brands" at bounding box center [390, 285] width 62 height 17
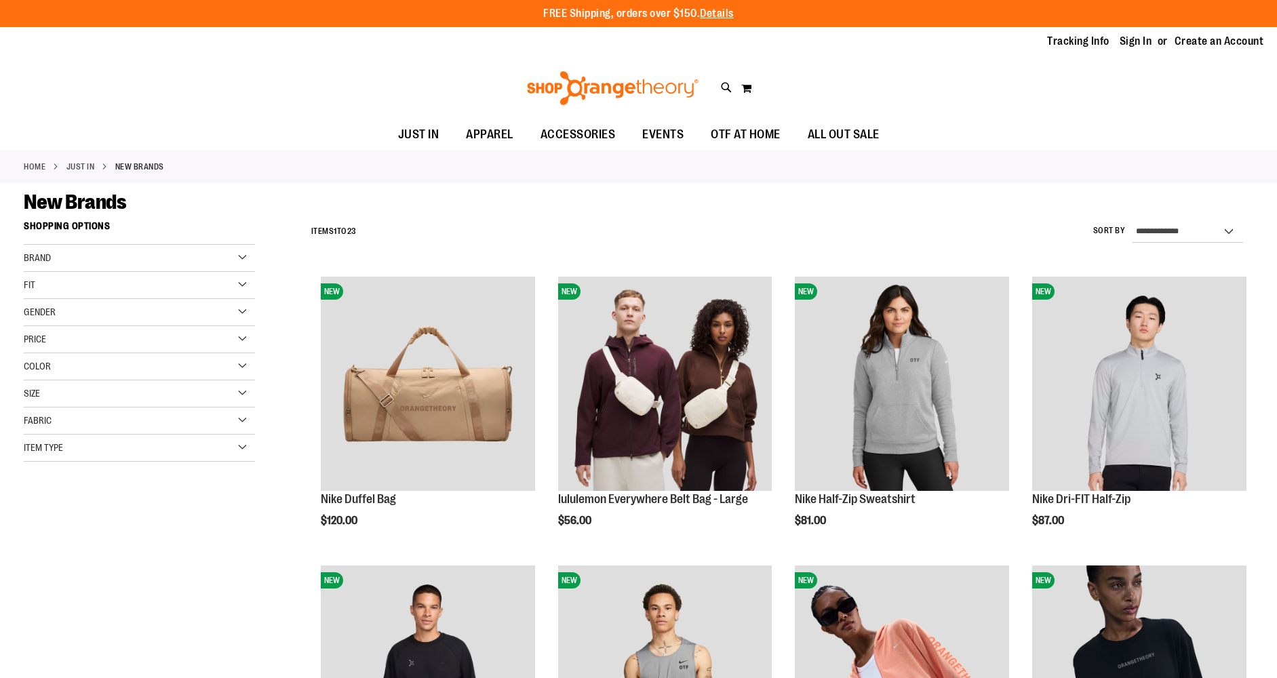
type input "**********"
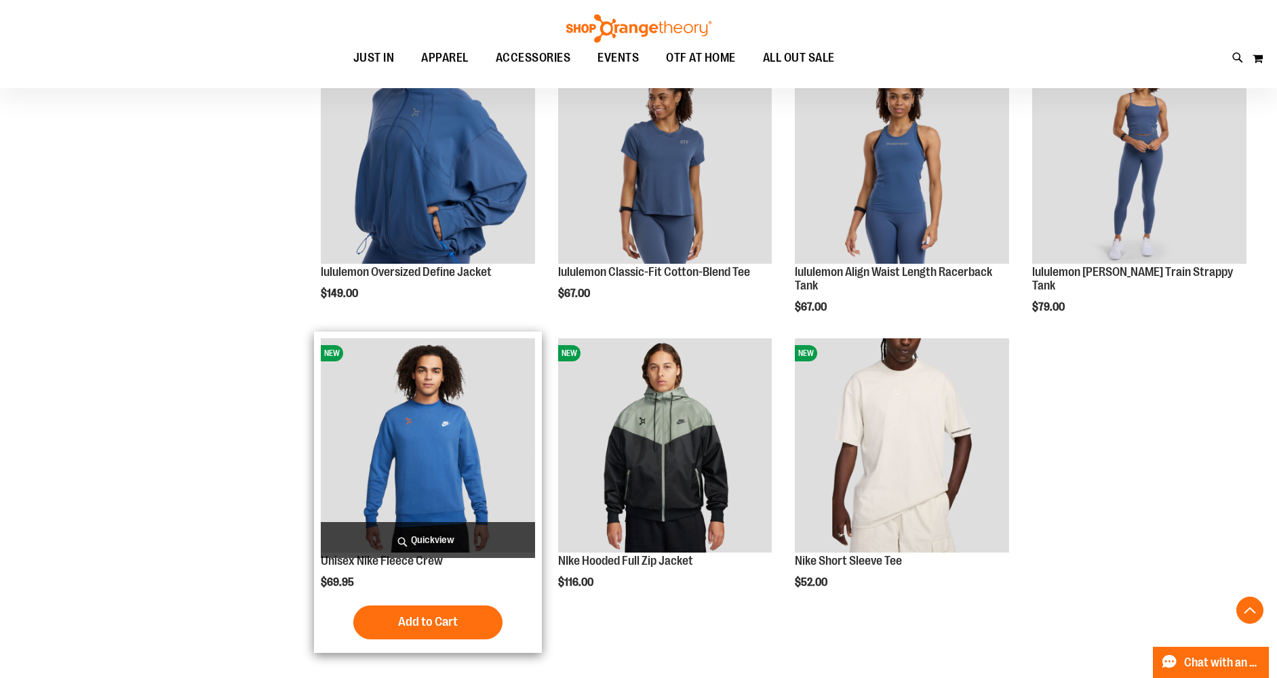
scroll to position [768, 0]
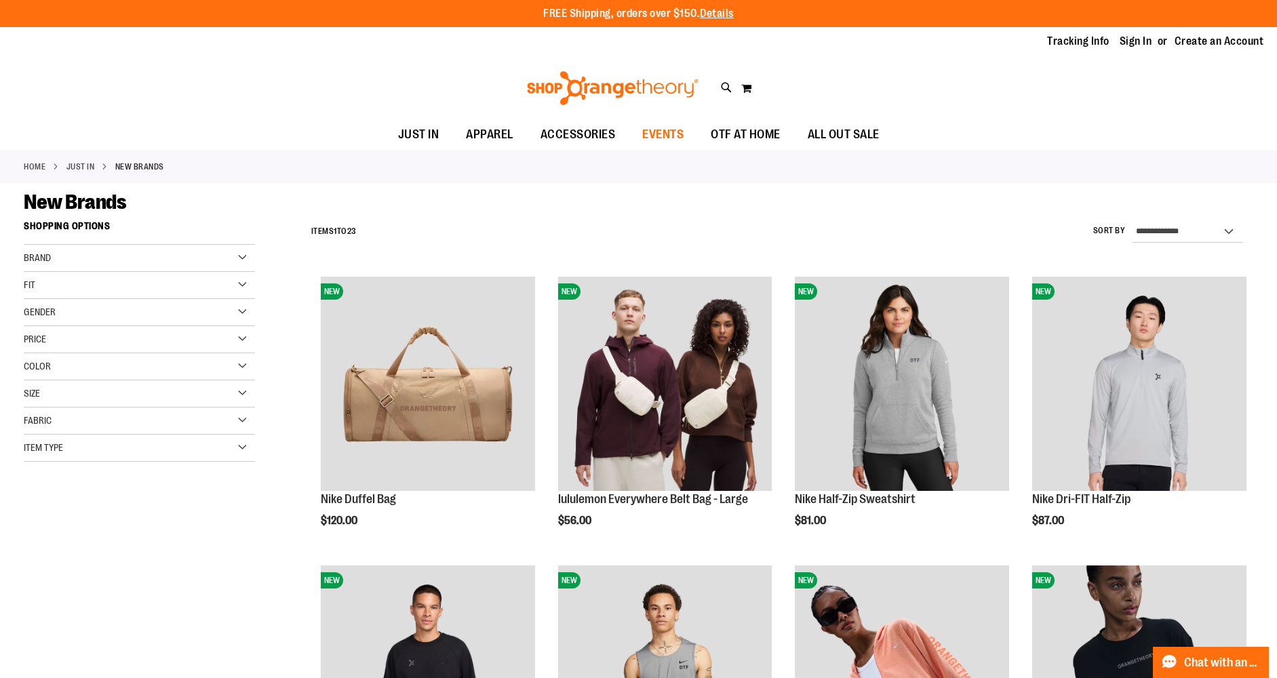
click at [660, 130] on span "EVENTS" at bounding box center [662, 134] width 41 height 31
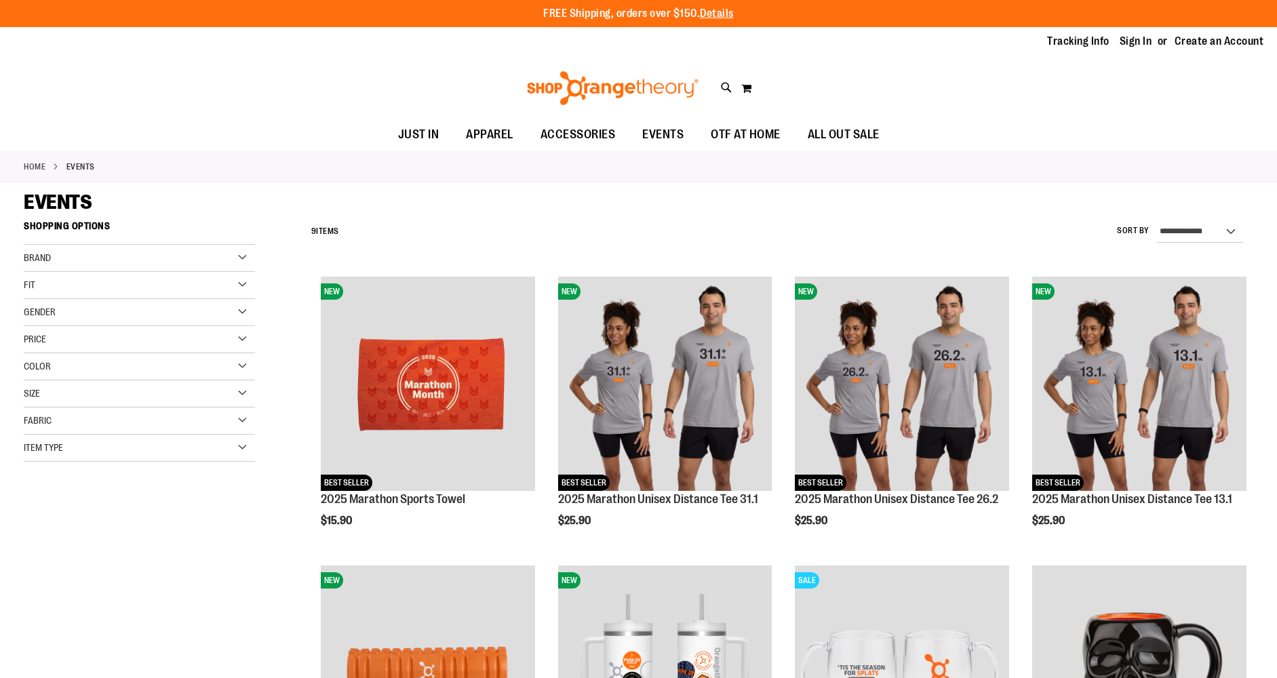
type input "**********"
click at [752, 132] on span "OTF AT HOME" at bounding box center [746, 134] width 70 height 31
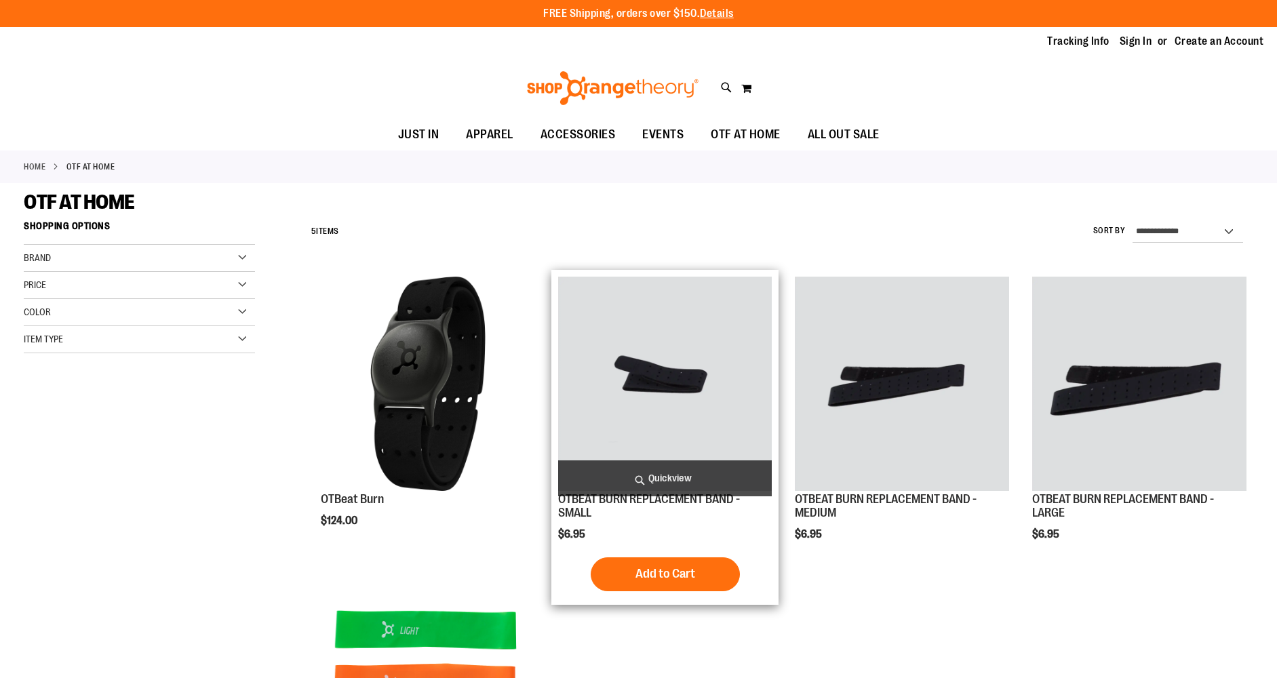
type input "**********"
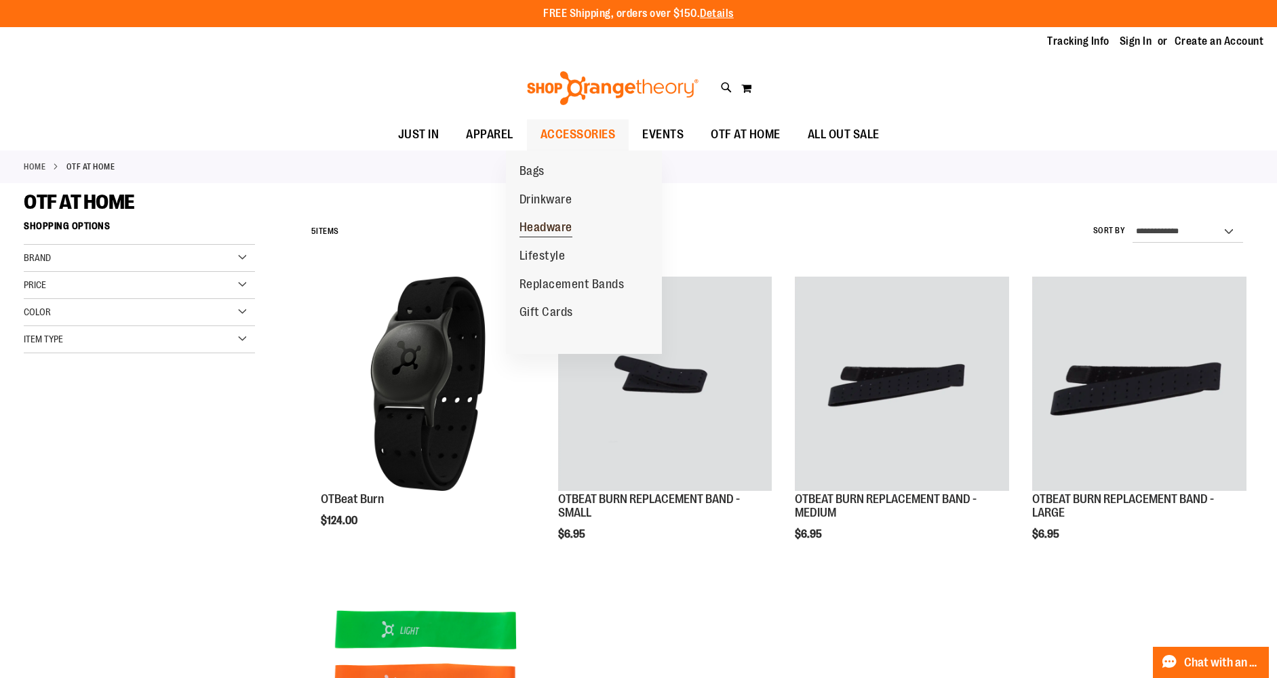
click at [553, 228] on span "Headware" at bounding box center [545, 228] width 53 height 17
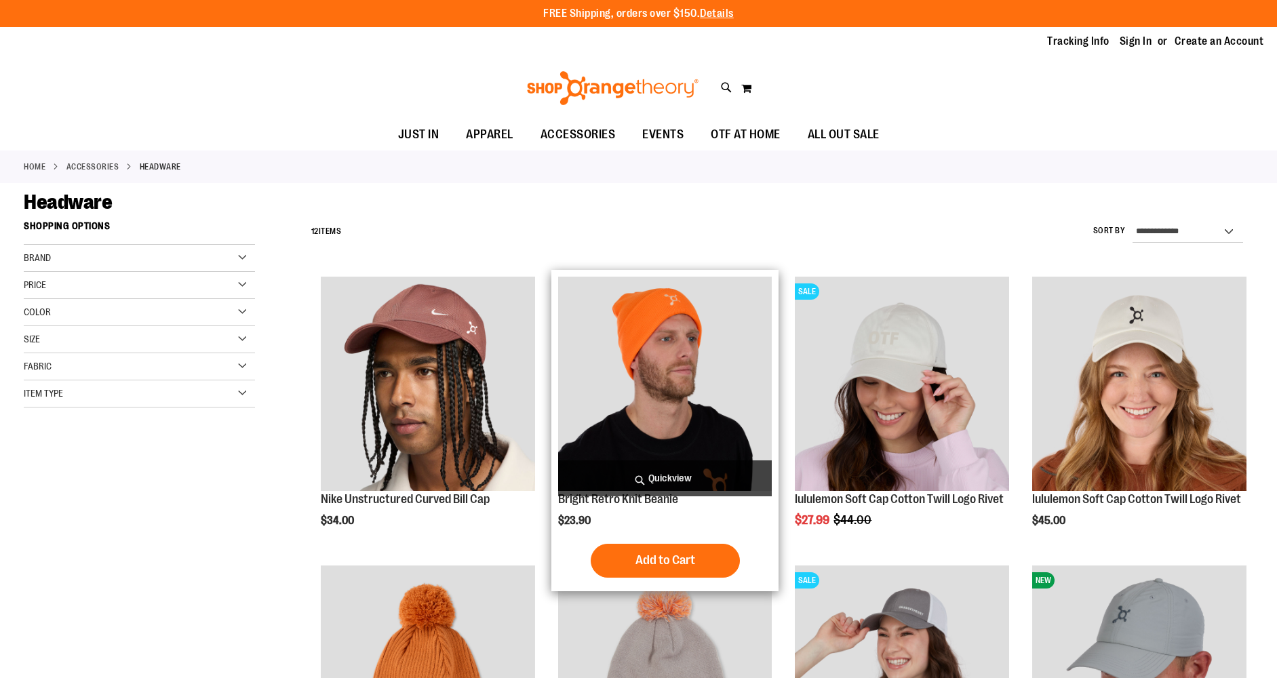
type input "**********"
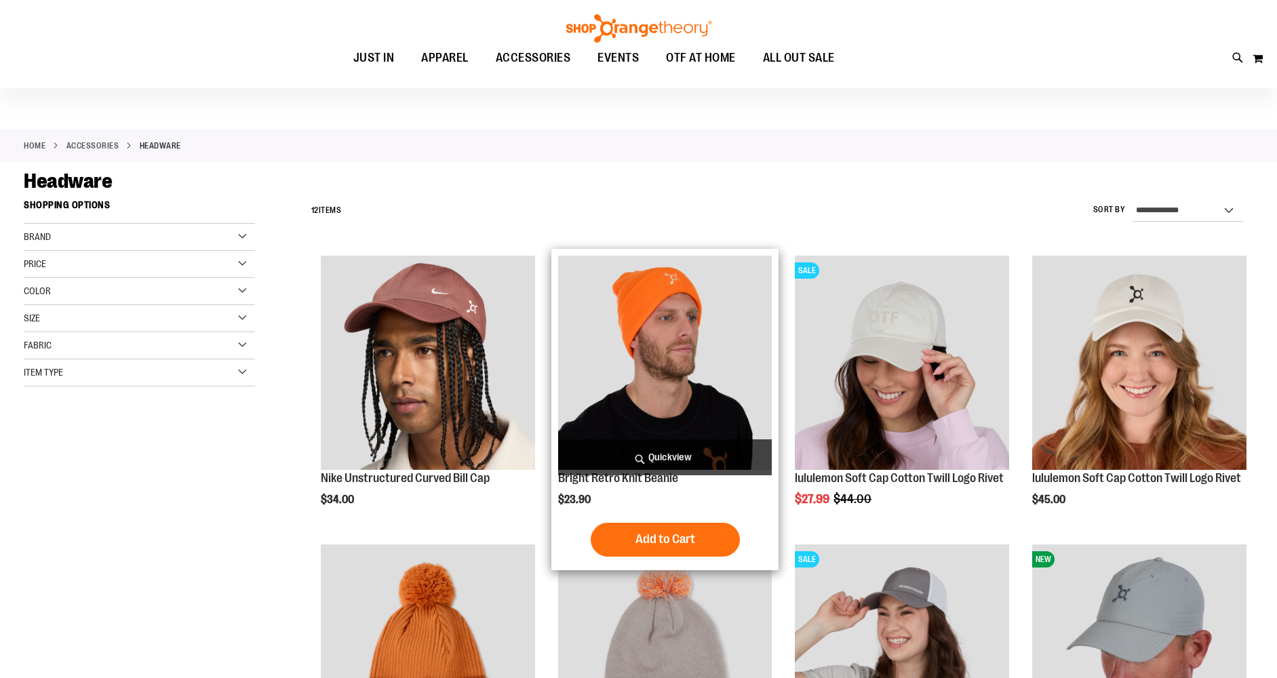
scroll to position [23, 0]
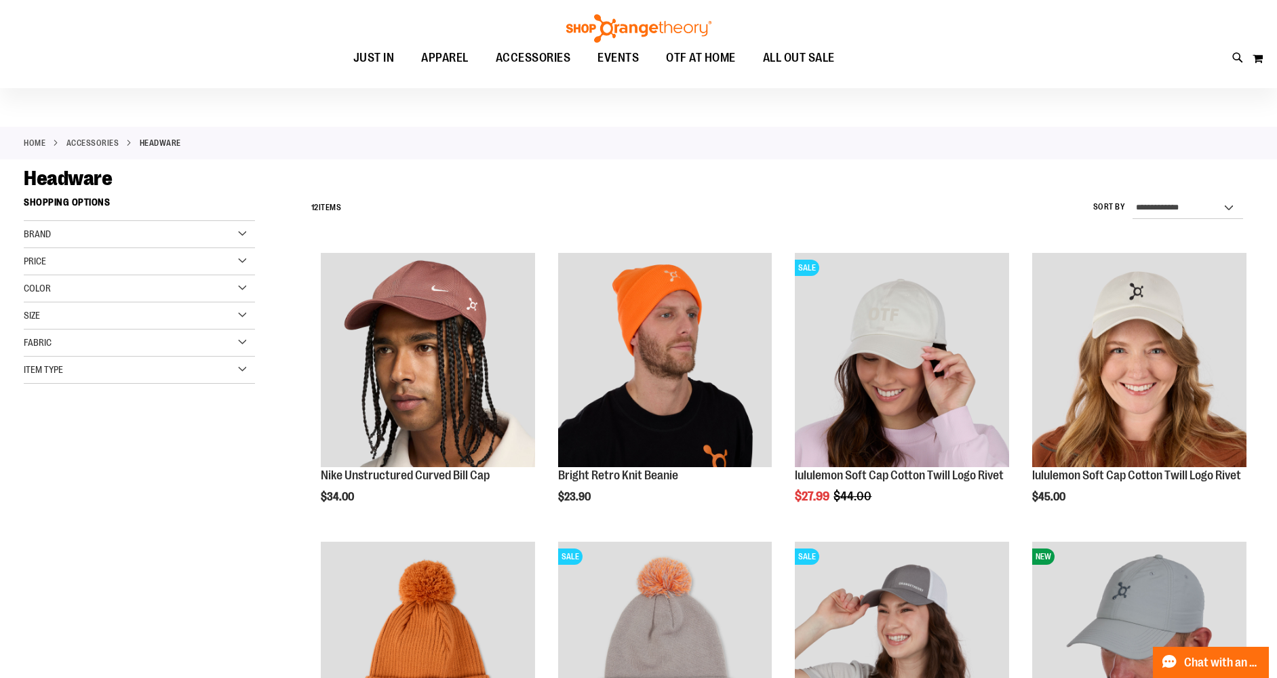
click at [235, 369] on div "Item Type" at bounding box center [139, 370] width 231 height 27
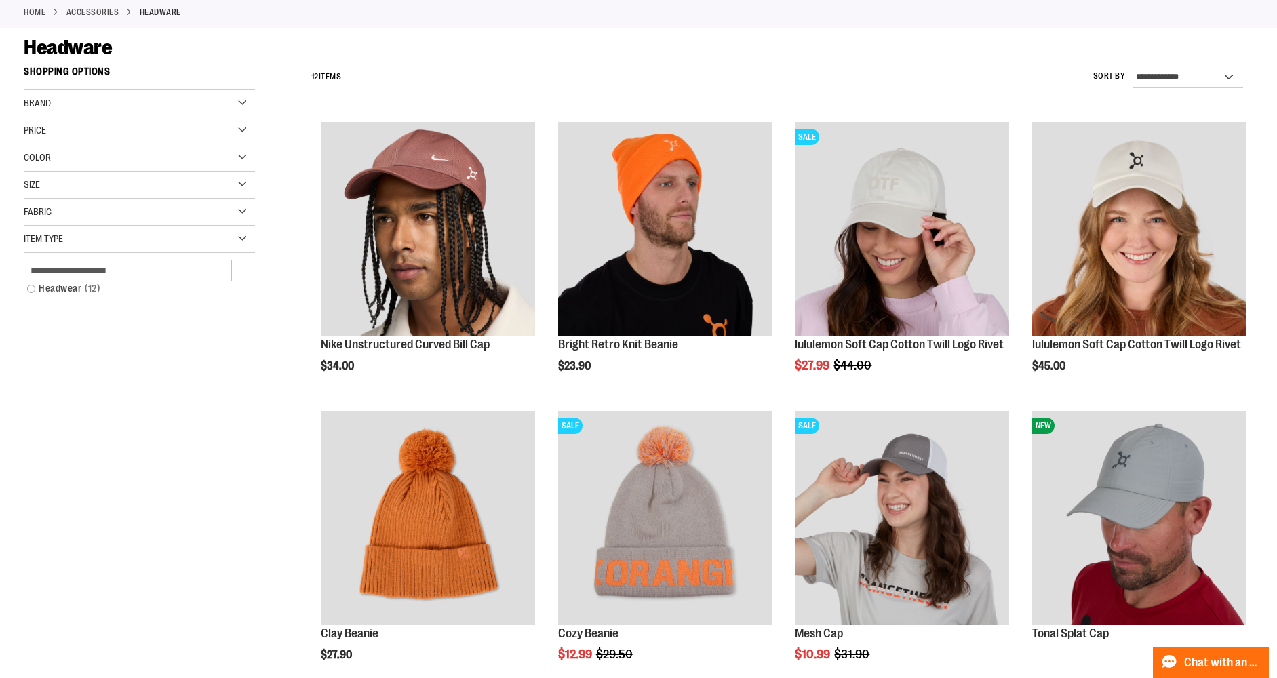
scroll to position [0, 0]
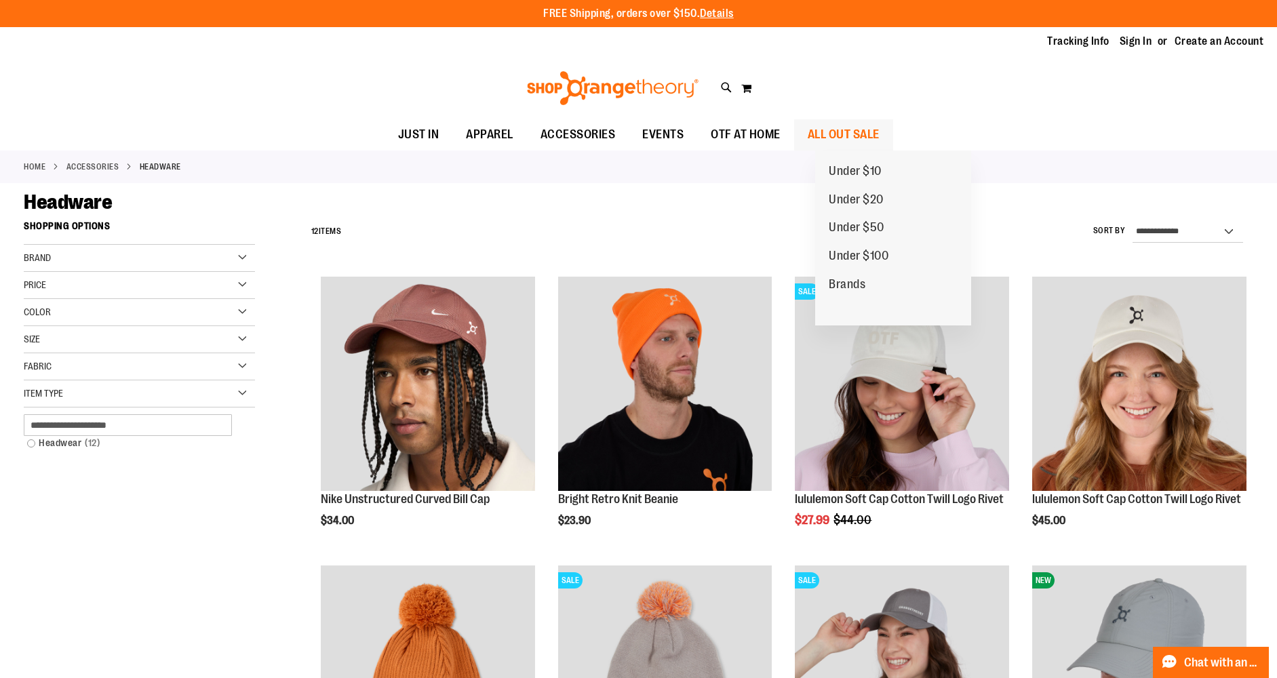
click at [873, 132] on span "ALL OUT SALE" at bounding box center [844, 134] width 72 height 31
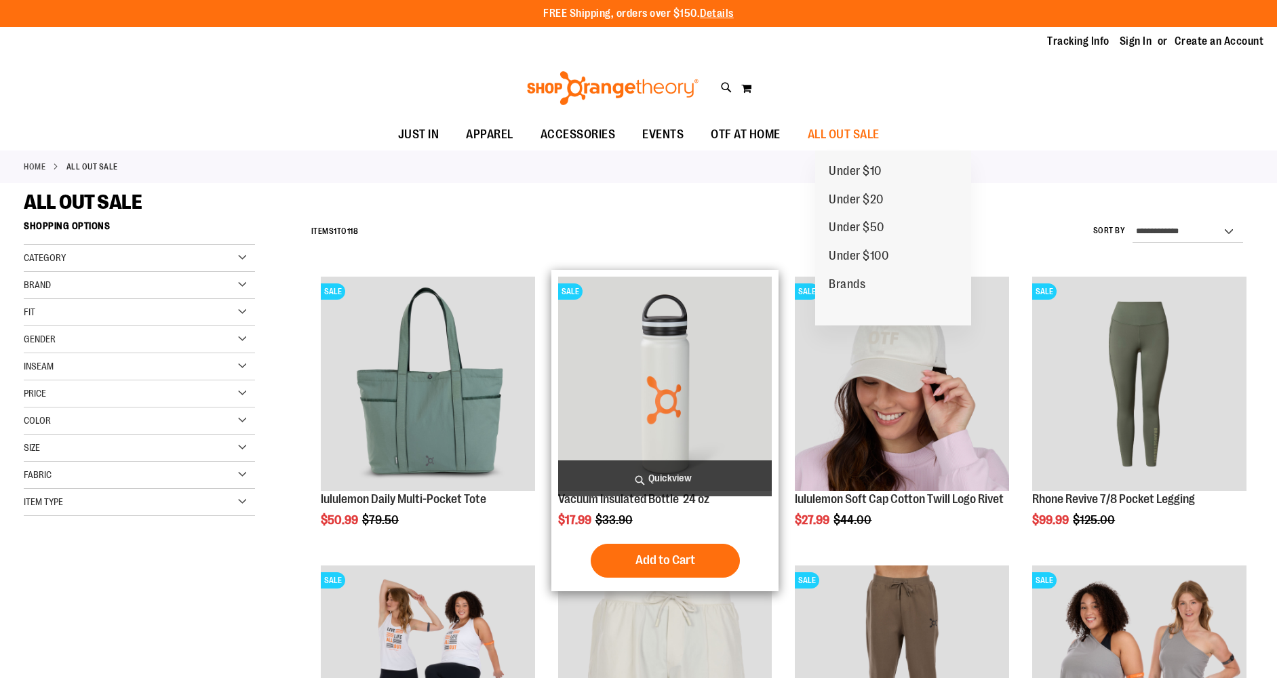
type input "**********"
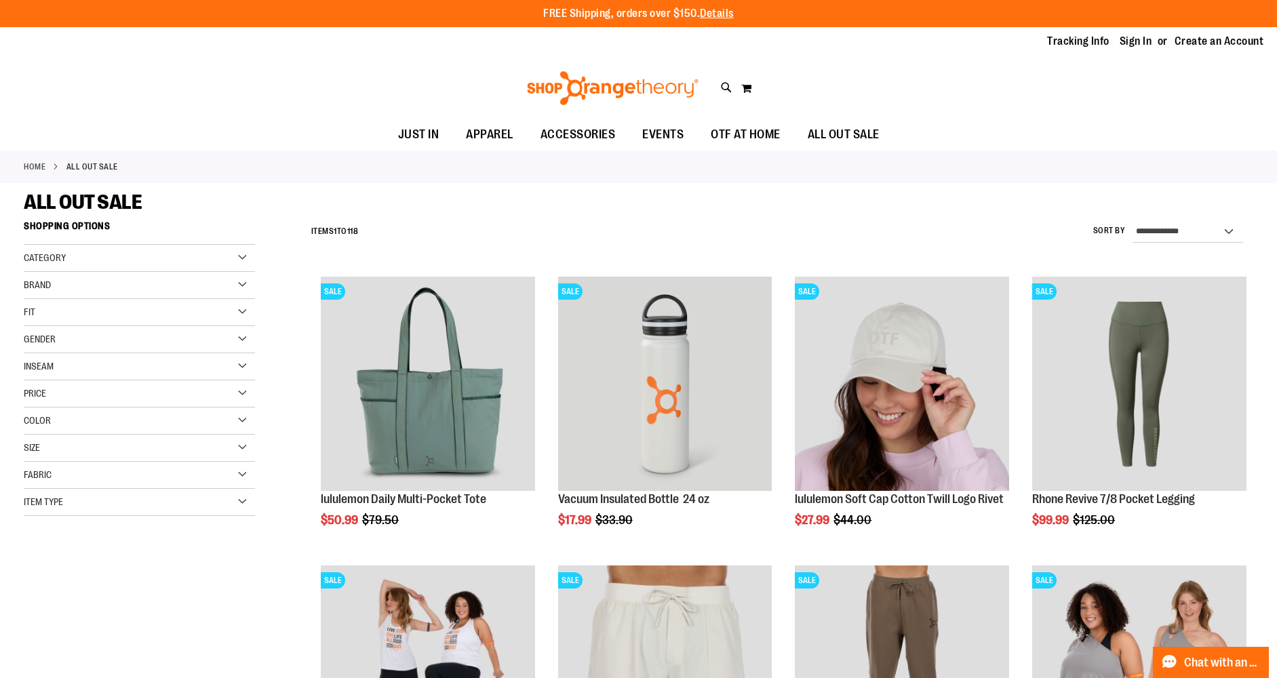
click at [245, 502] on div "Item Type" at bounding box center [139, 502] width 231 height 27
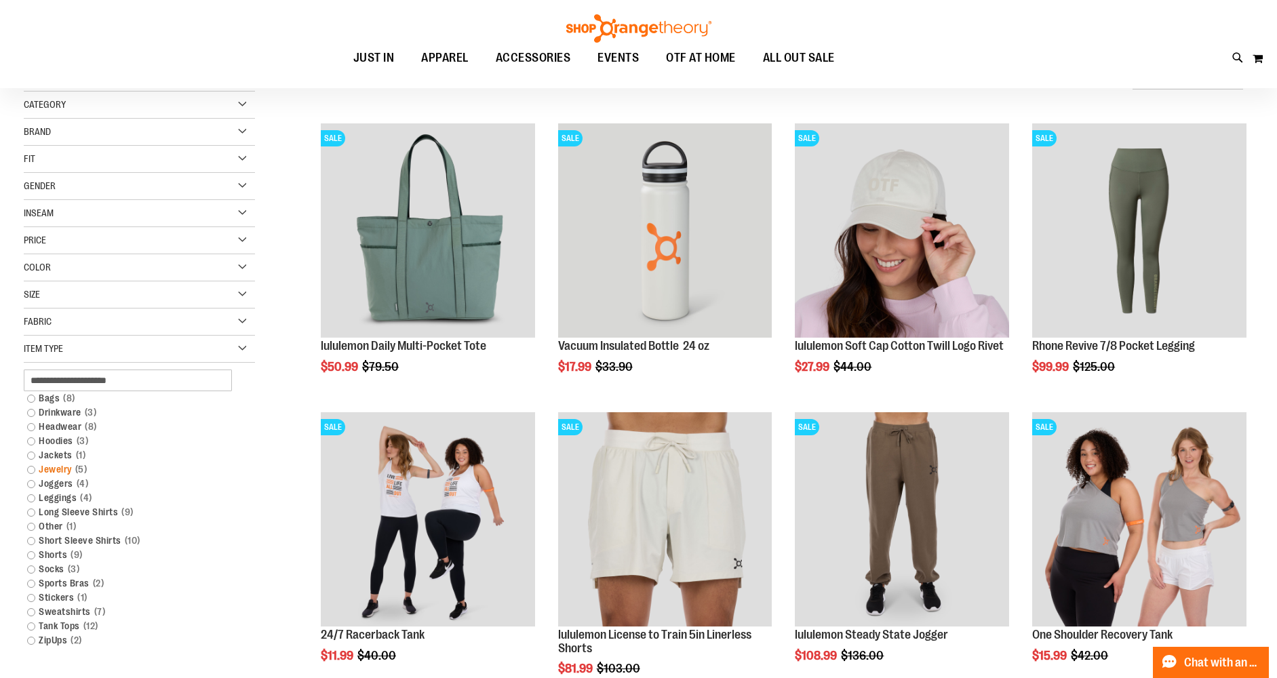
scroll to position [163, 0]
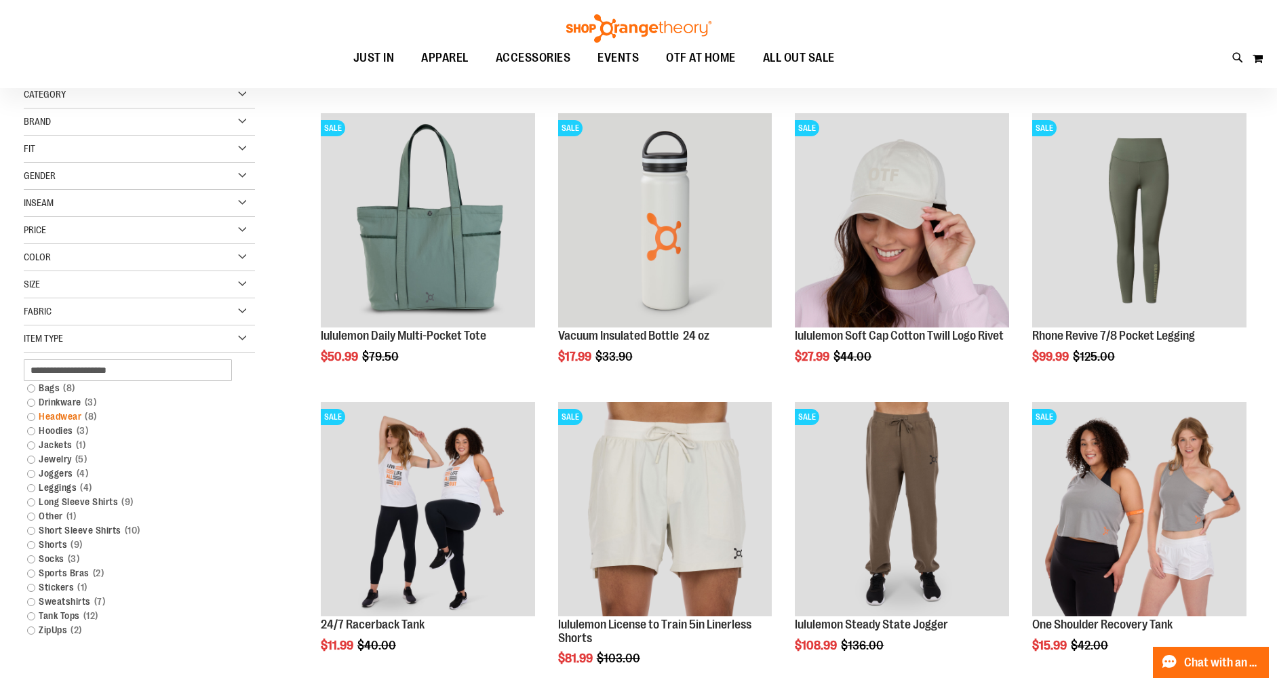
click at [31, 418] on link "Headwear 8 items" at bounding box center [131, 417] width 222 height 14
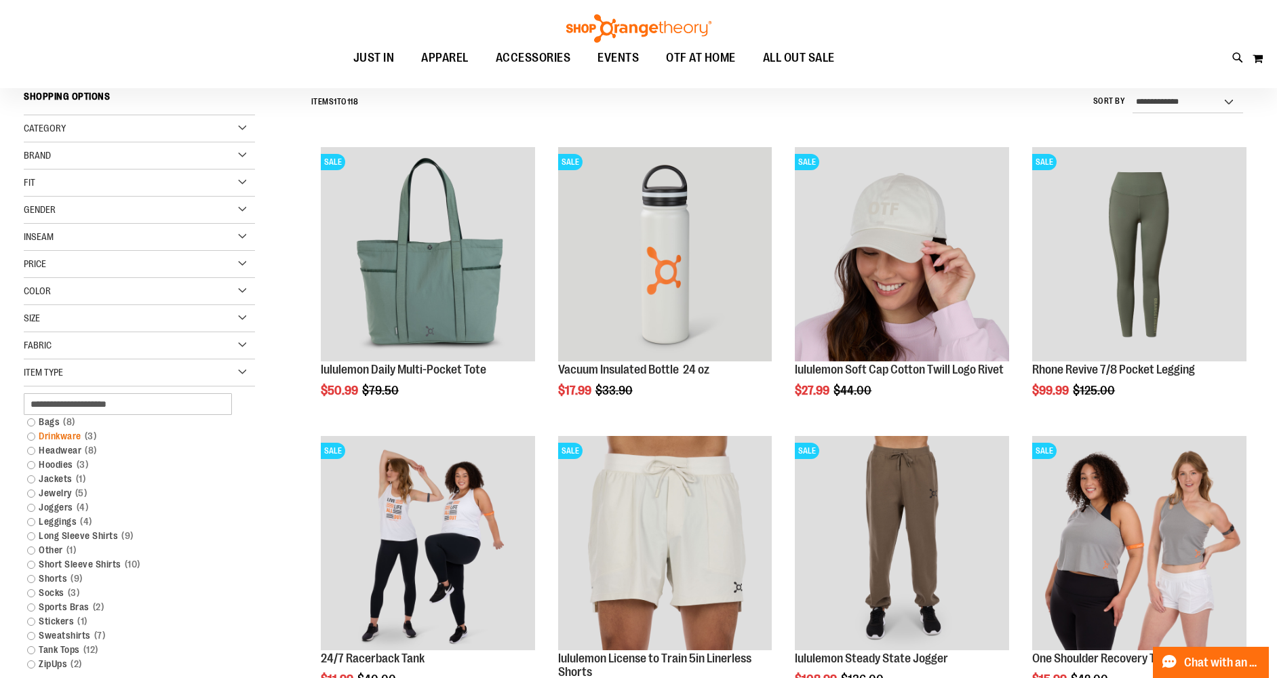
scroll to position [126, 0]
